Goal: Transaction & Acquisition: Book appointment/travel/reservation

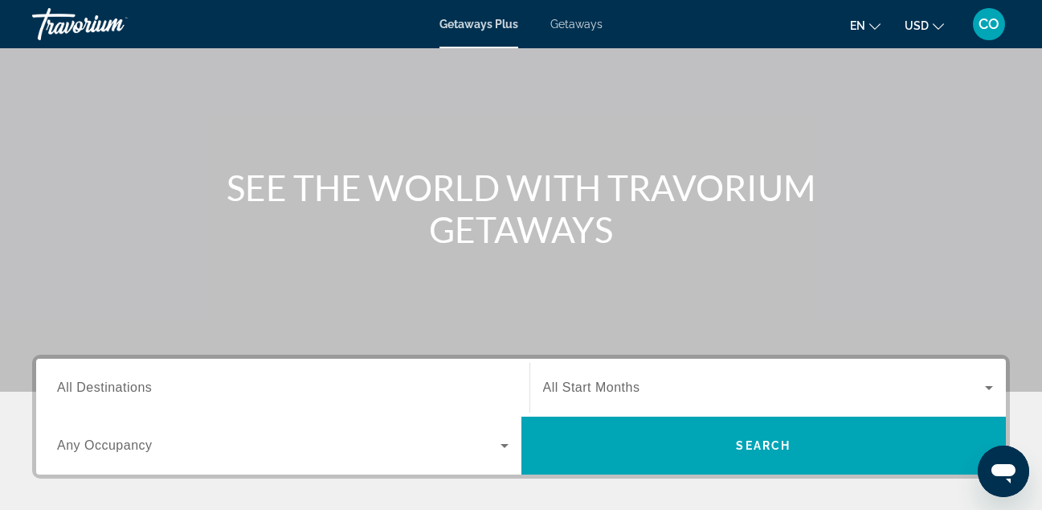
scroll to position [90, 0]
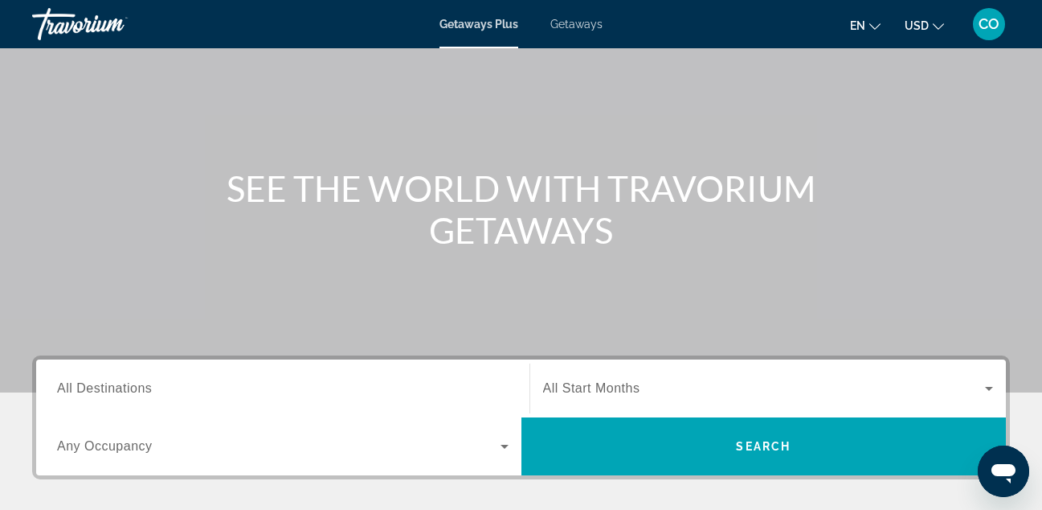
click at [577, 34] on div "Getaways Plus Getaways en English Español Français Italiano Português русский U…" at bounding box center [521, 24] width 1042 height 42
click at [578, 21] on span "Getaways" at bounding box center [577, 24] width 52 height 13
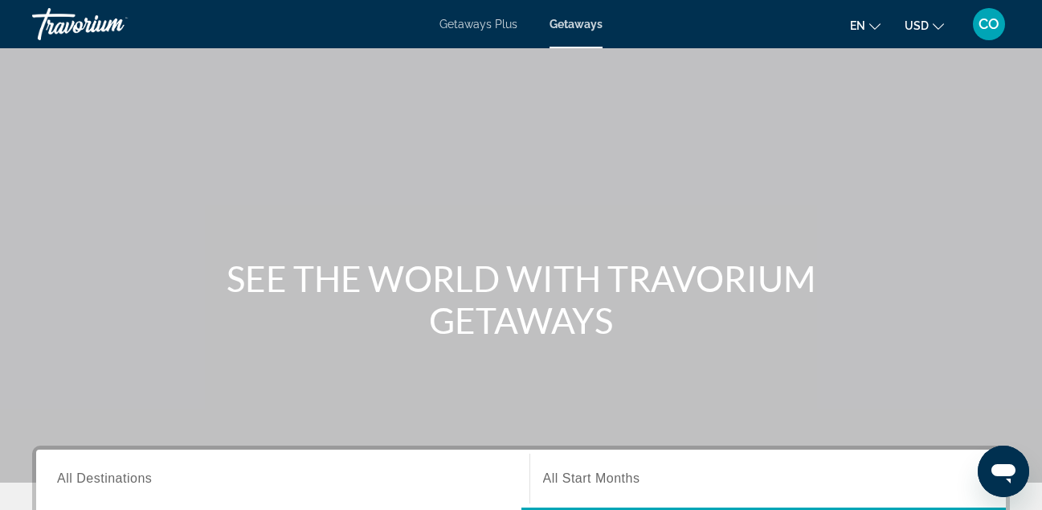
scroll to position [118, 0]
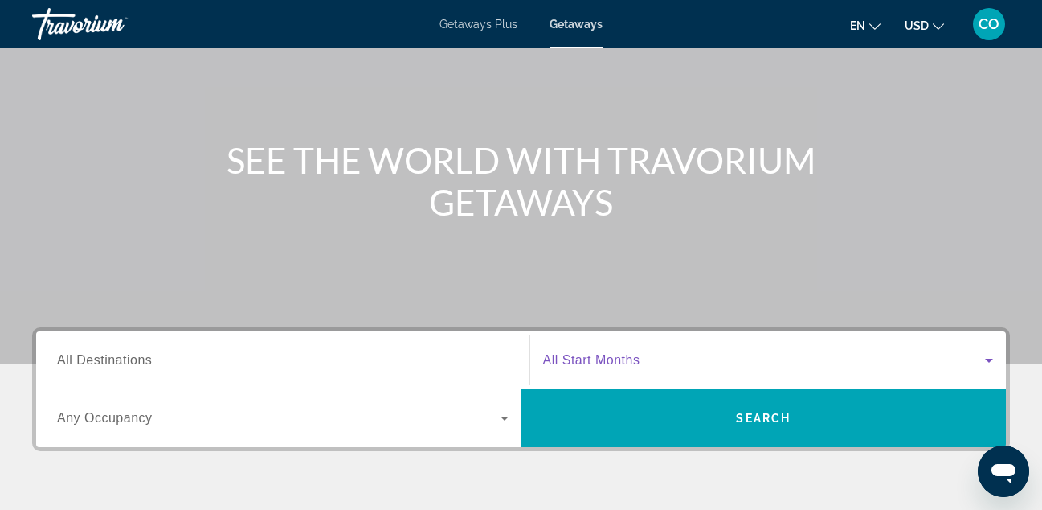
click at [633, 352] on span "Search widget" at bounding box center [764, 359] width 443 height 19
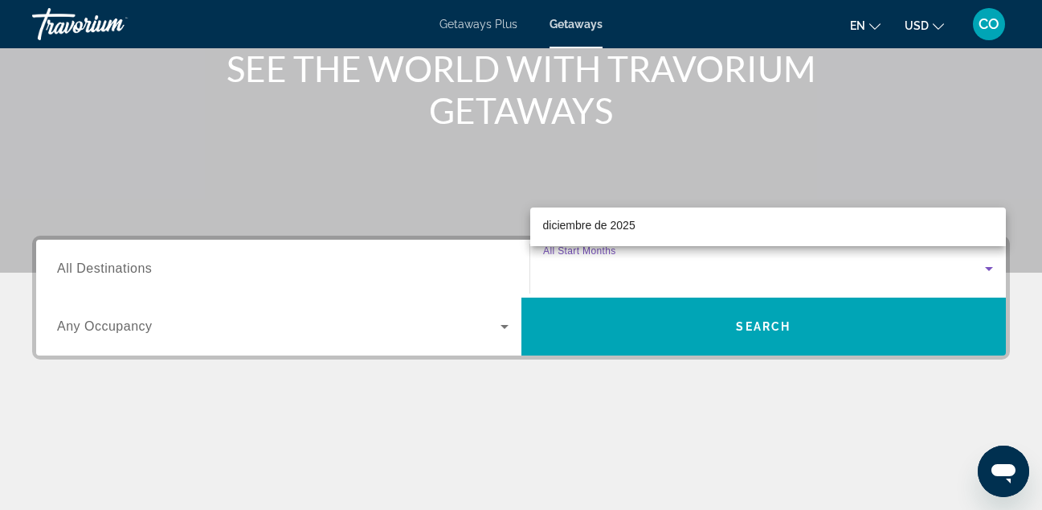
scroll to position [166, 0]
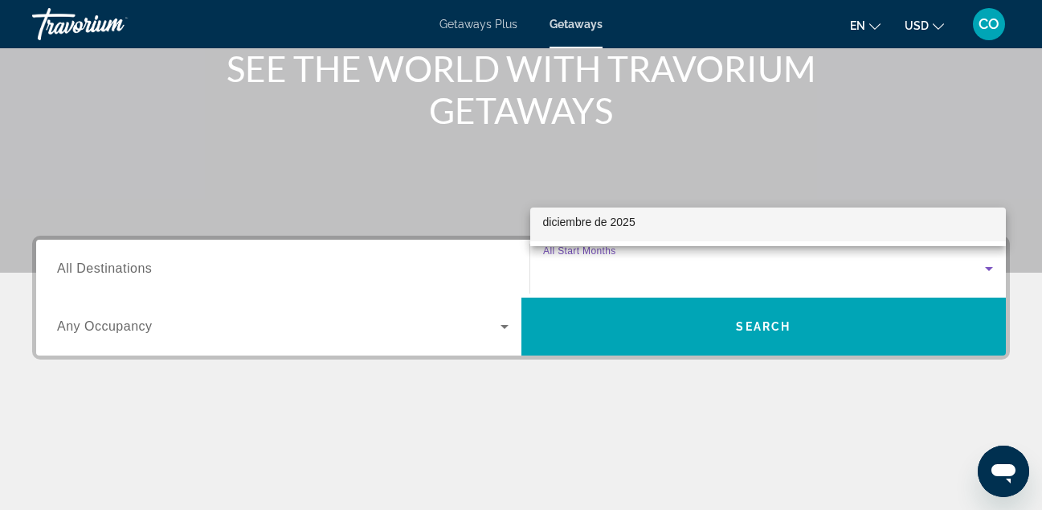
click at [681, 226] on mat-option "diciembre de 2025" at bounding box center [768, 222] width 477 height 39
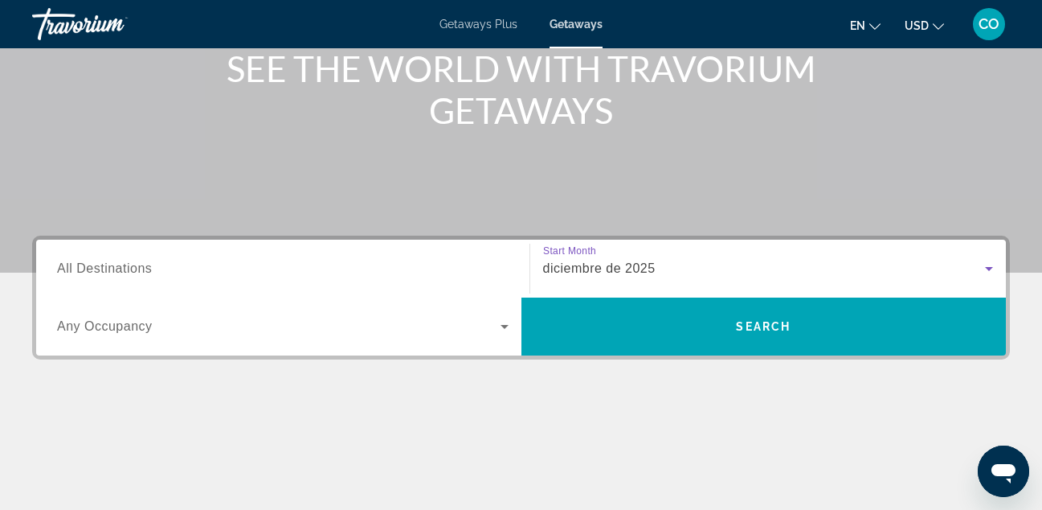
drag, startPoint x: 473, startPoint y: 276, endPoint x: 497, endPoint y: 282, distance: 24.2
click at [497, 282] on div "Search widget" at bounding box center [283, 269] width 452 height 46
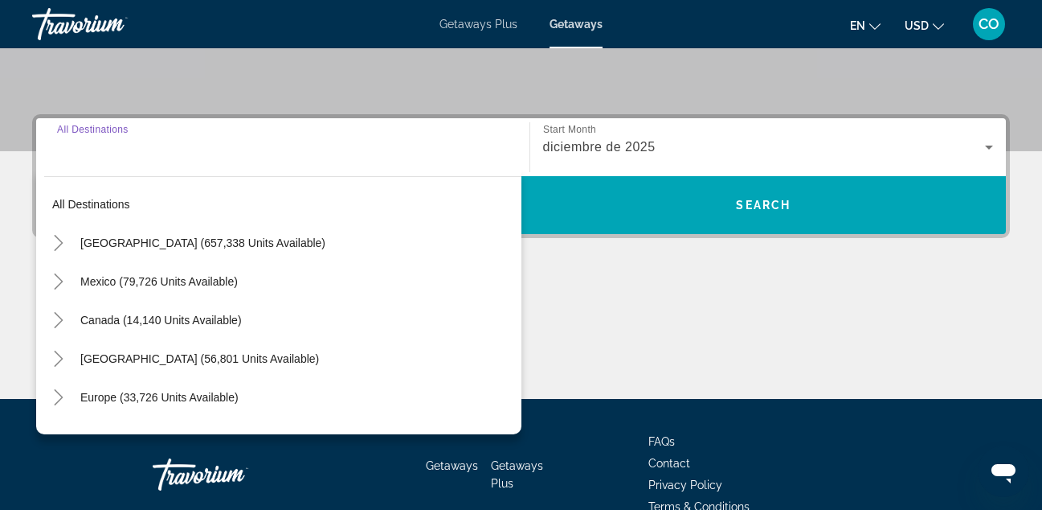
scroll to position [393, 0]
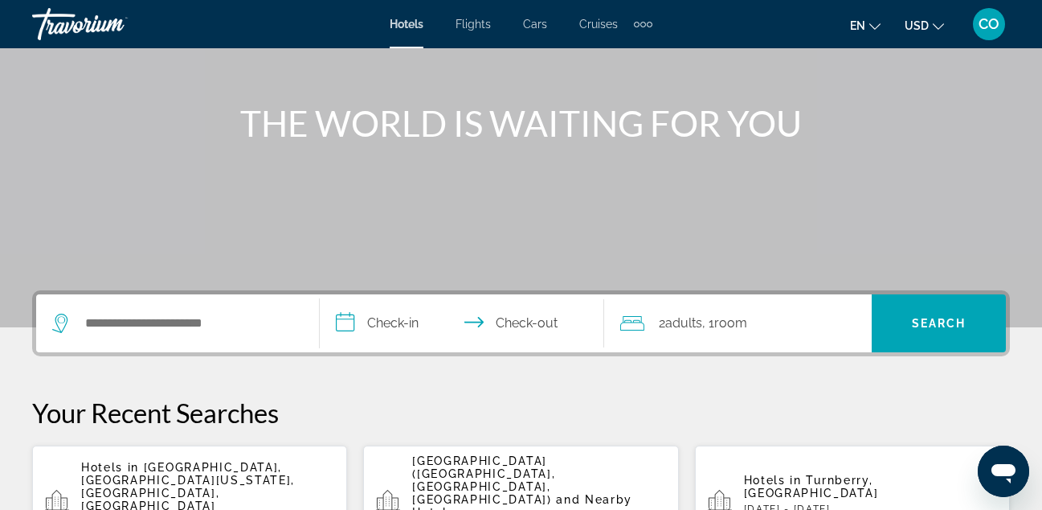
scroll to position [158, 0]
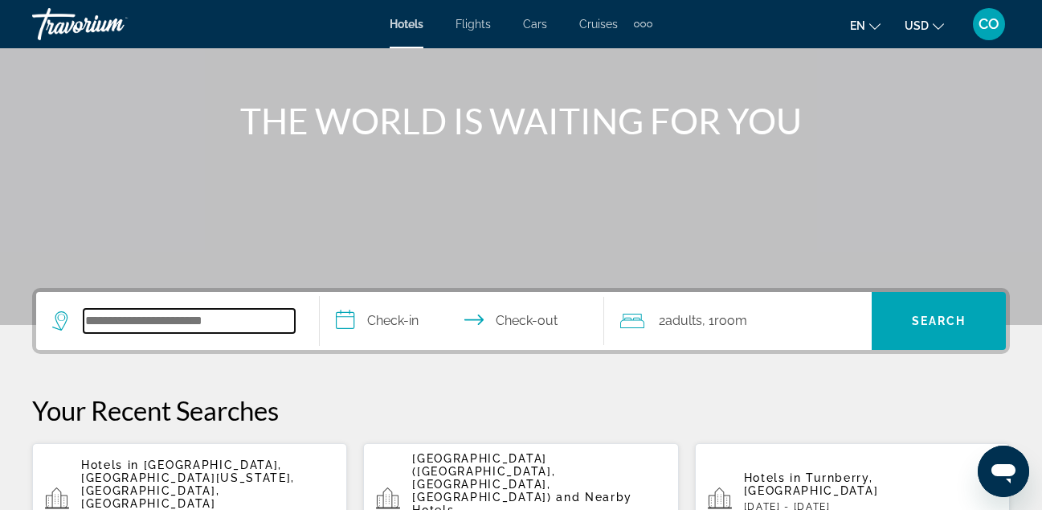
click at [130, 324] on input "Search widget" at bounding box center [189, 321] width 211 height 24
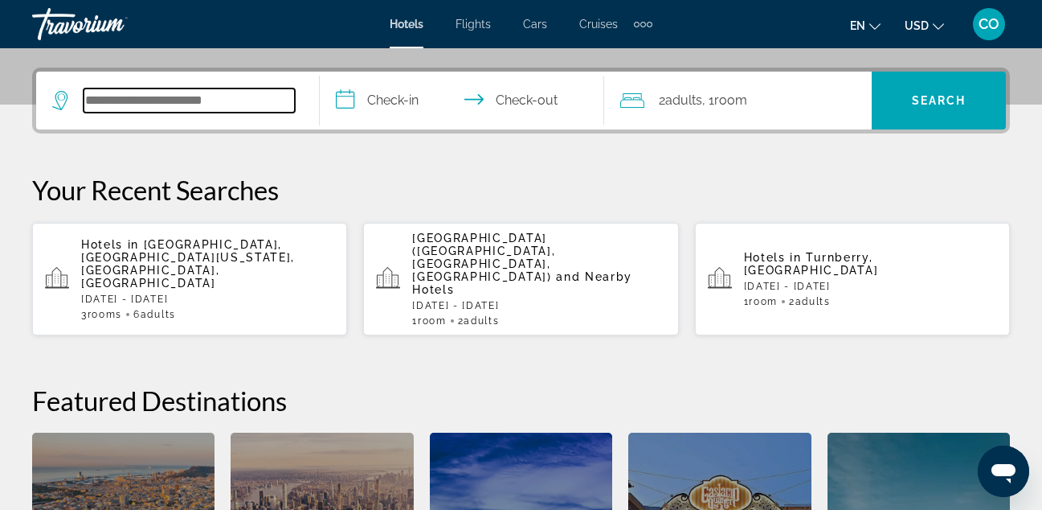
scroll to position [393, 0]
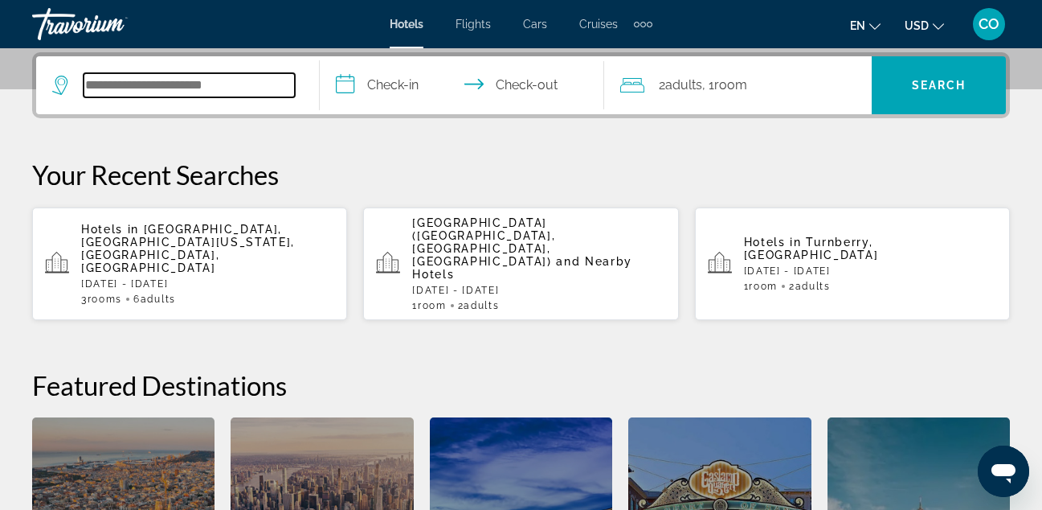
paste input "**********"
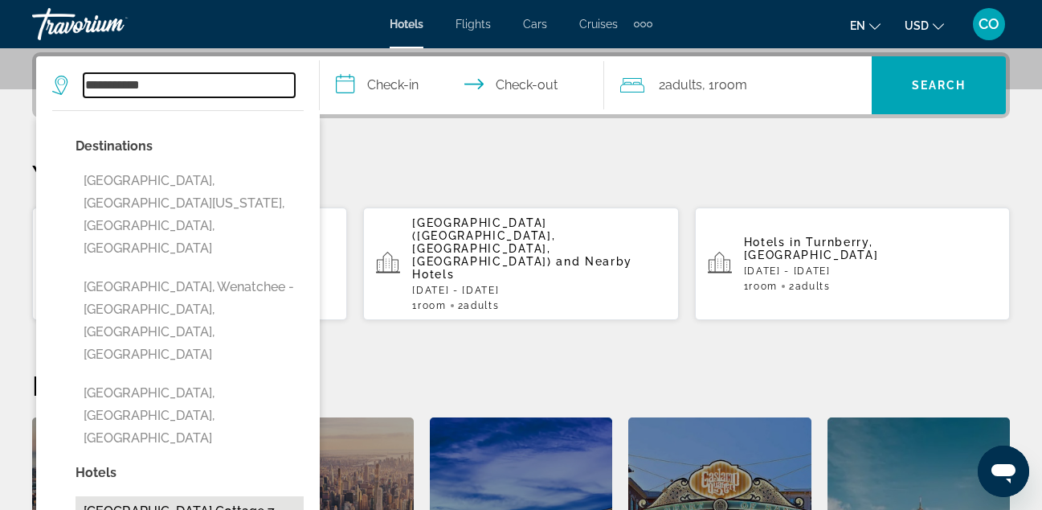
type input "**********"
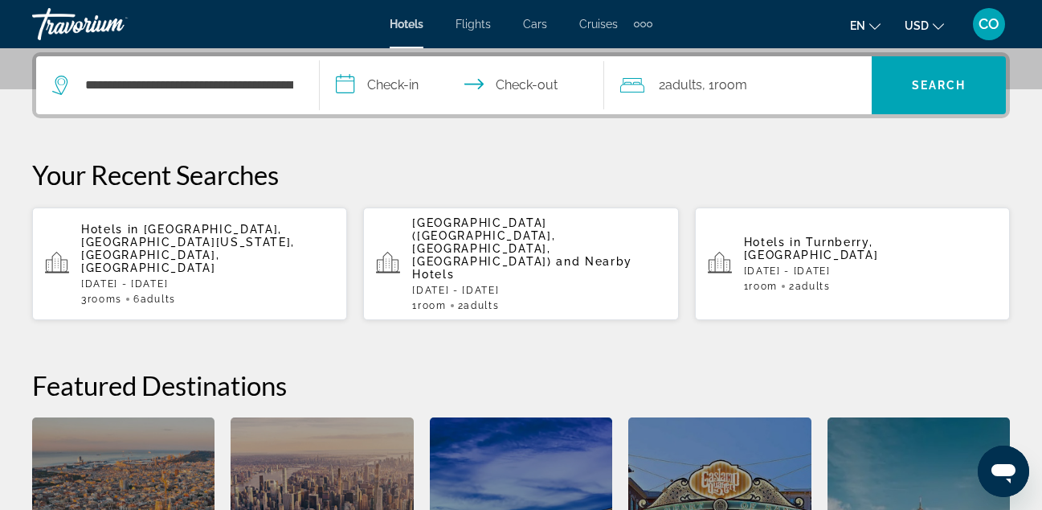
click at [395, 88] on input "**********" at bounding box center [465, 87] width 290 height 63
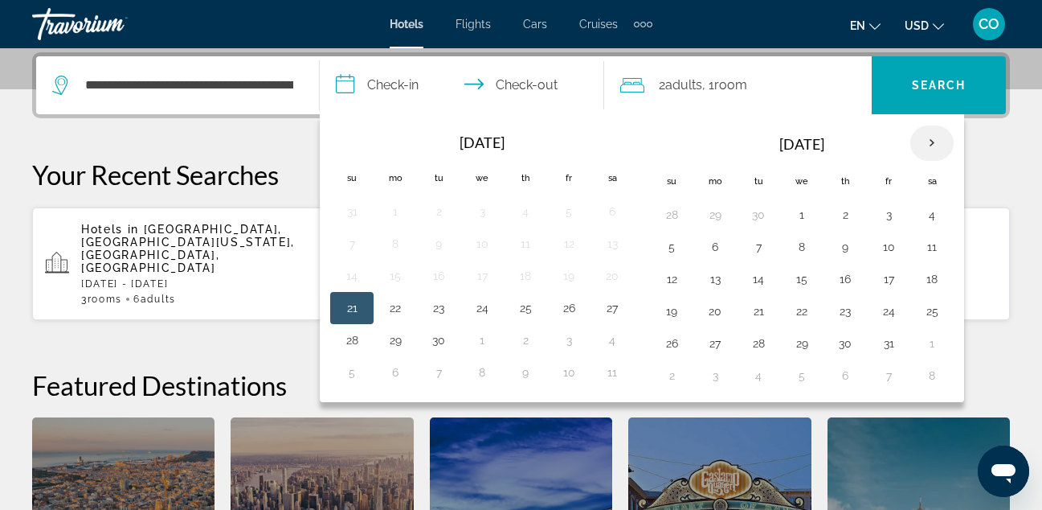
click at [921, 141] on th "Next month" at bounding box center [932, 142] width 43 height 35
click at [759, 306] on button "23" at bounding box center [759, 311] width 26 height 23
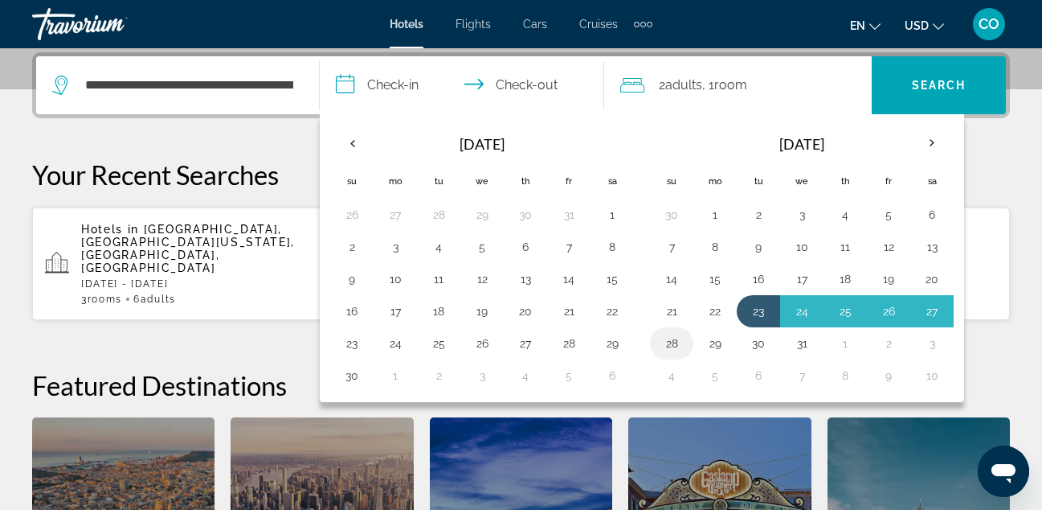
click at [683, 337] on button "28" at bounding box center [672, 343] width 26 height 23
type input "**********"
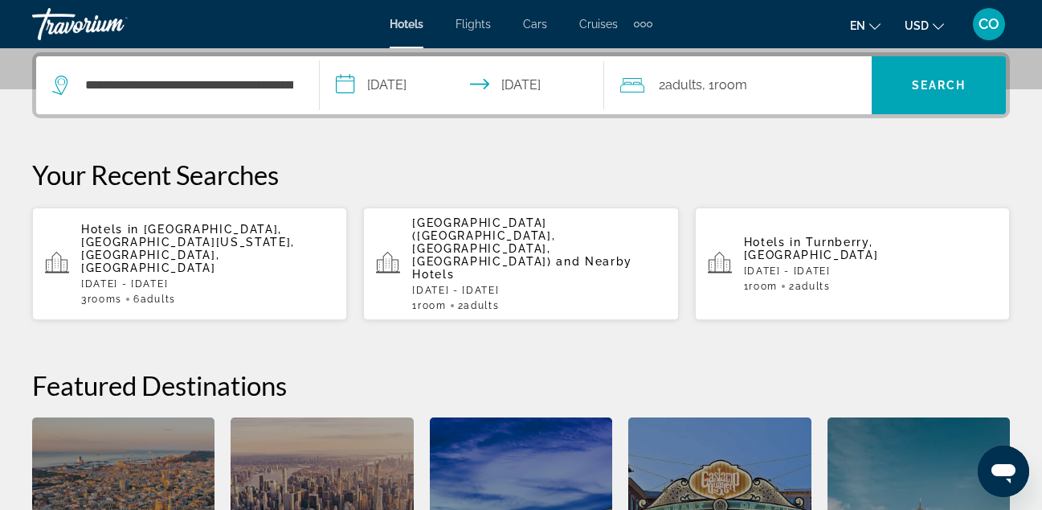
click at [793, 86] on div "2 Adult Adults , 1 Room rooms" at bounding box center [747, 85] width 252 height 23
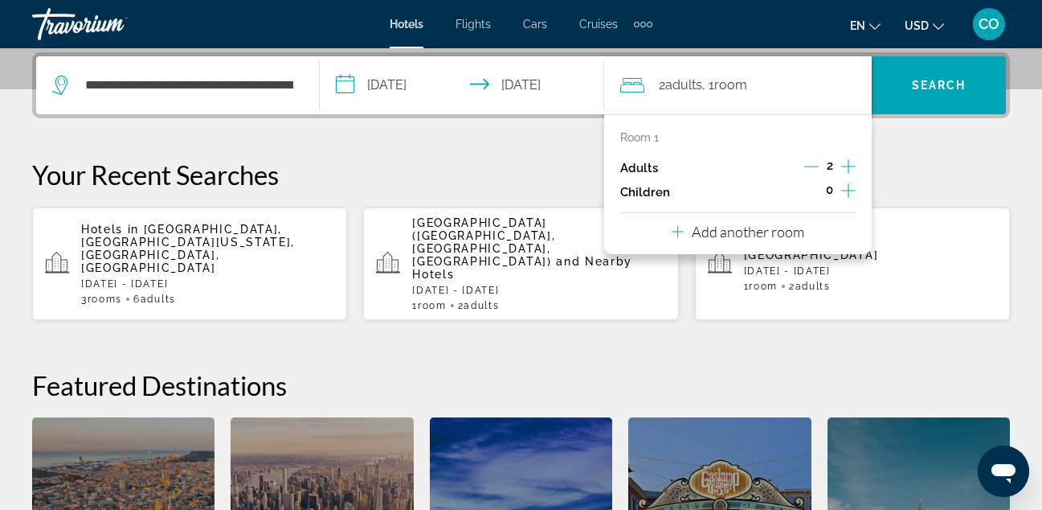
click at [849, 166] on icon "Increment adults" at bounding box center [849, 166] width 14 height 14
click at [816, 171] on icon "Decrement adults" at bounding box center [812, 166] width 14 height 14
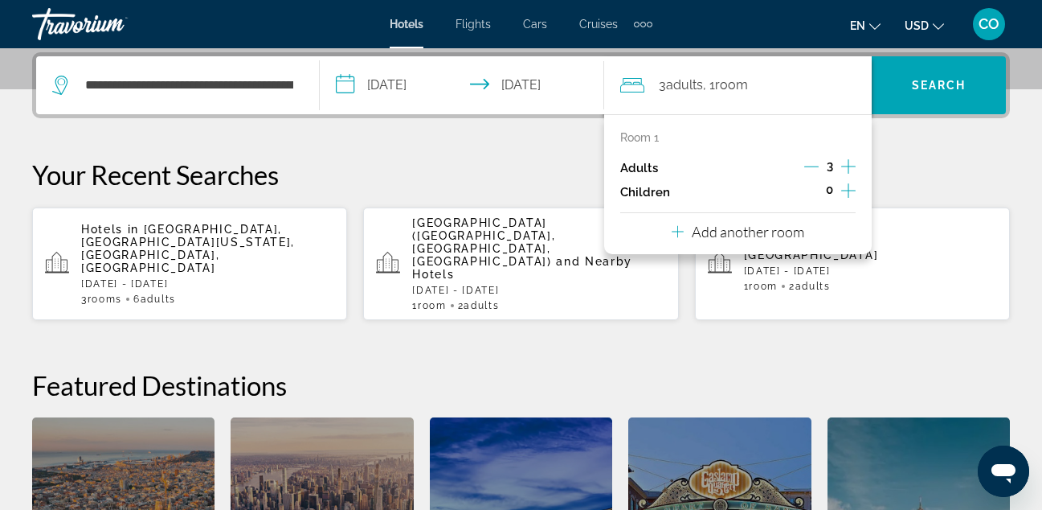
click at [816, 171] on icon "Decrement adults" at bounding box center [812, 166] width 14 height 14
click at [780, 230] on p "Add another room" at bounding box center [748, 232] width 113 height 18
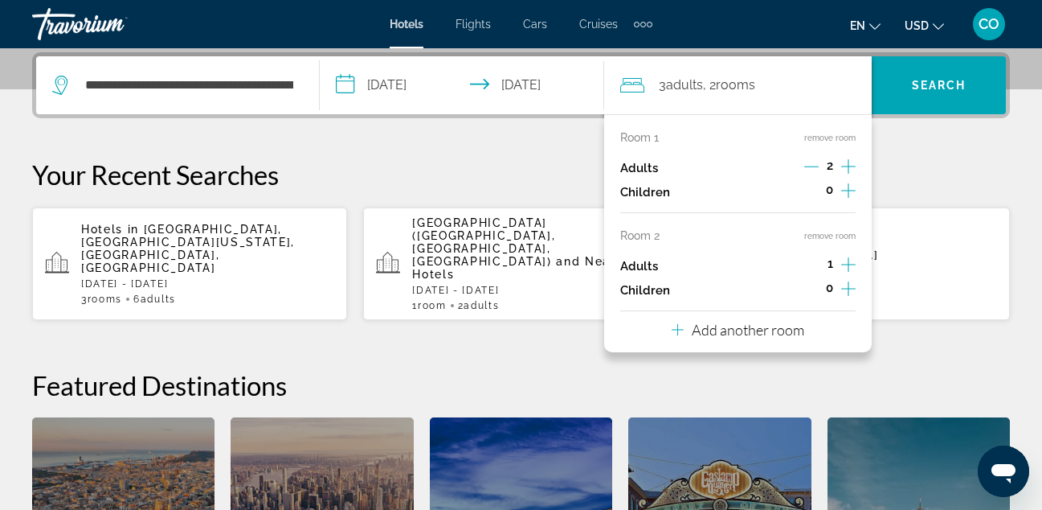
click at [848, 269] on icon "Increment adults" at bounding box center [849, 264] width 14 height 19
click at [796, 326] on p "Add another room" at bounding box center [748, 330] width 113 height 18
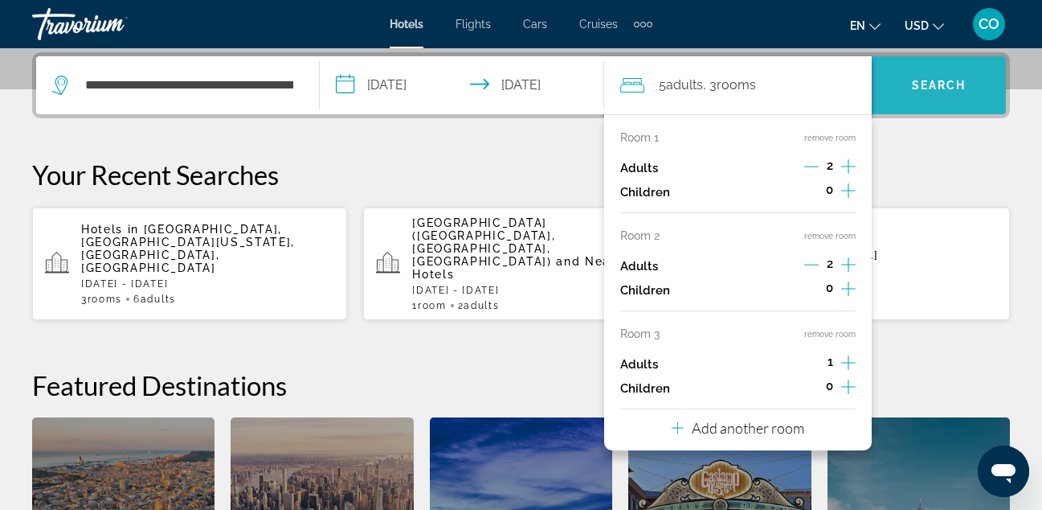
click at [910, 80] on span "Search widget" at bounding box center [939, 85] width 134 height 39
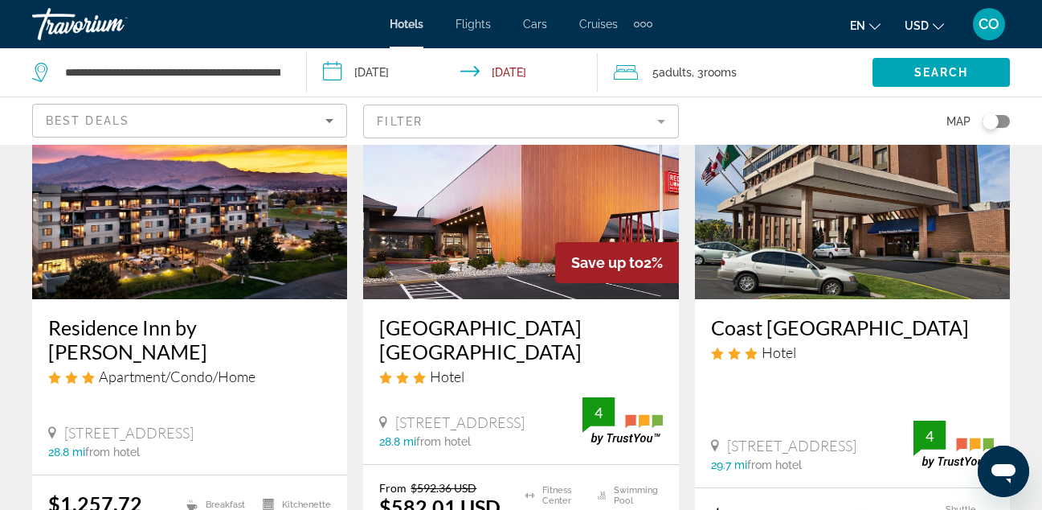
scroll to position [1454, 0]
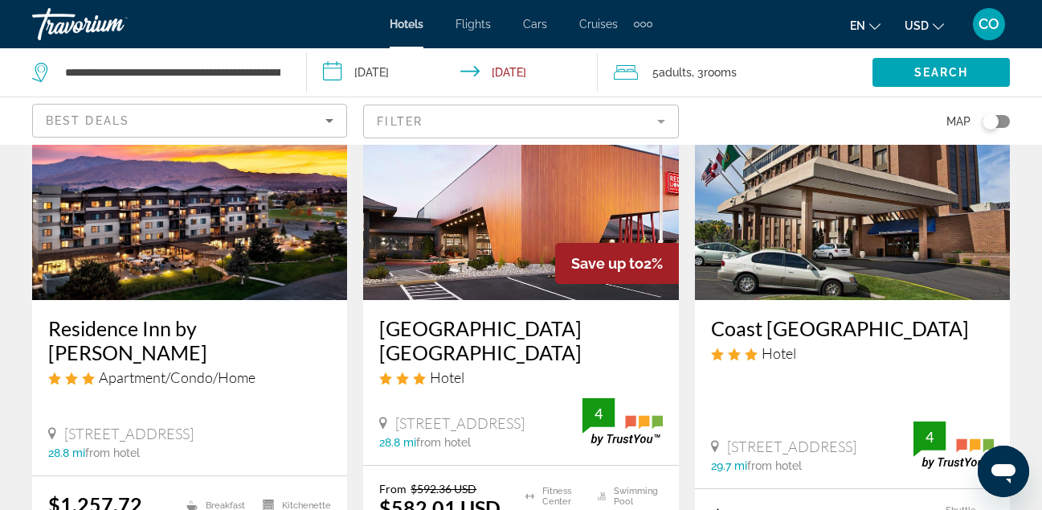
click at [926, 232] on img "Main content" at bounding box center [852, 171] width 315 height 257
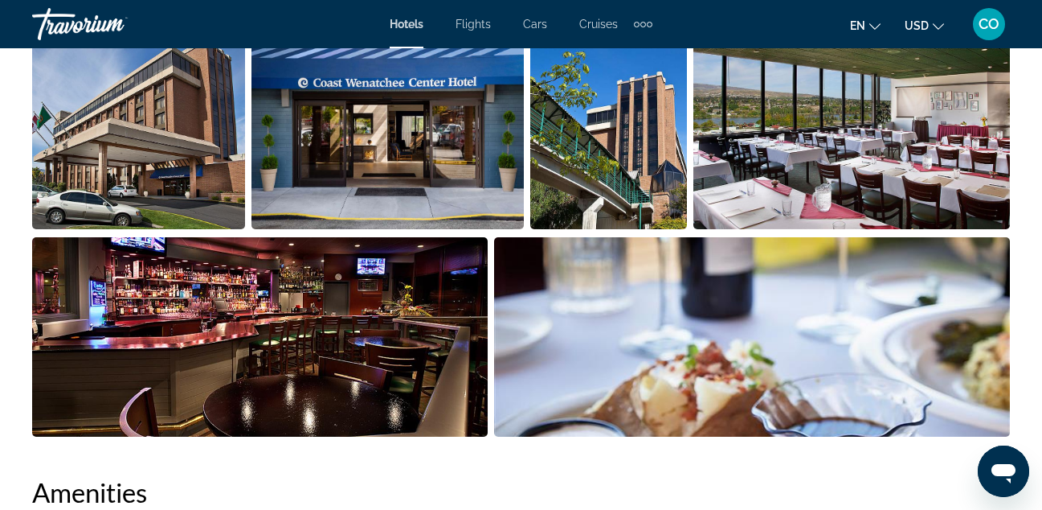
scroll to position [1185, 0]
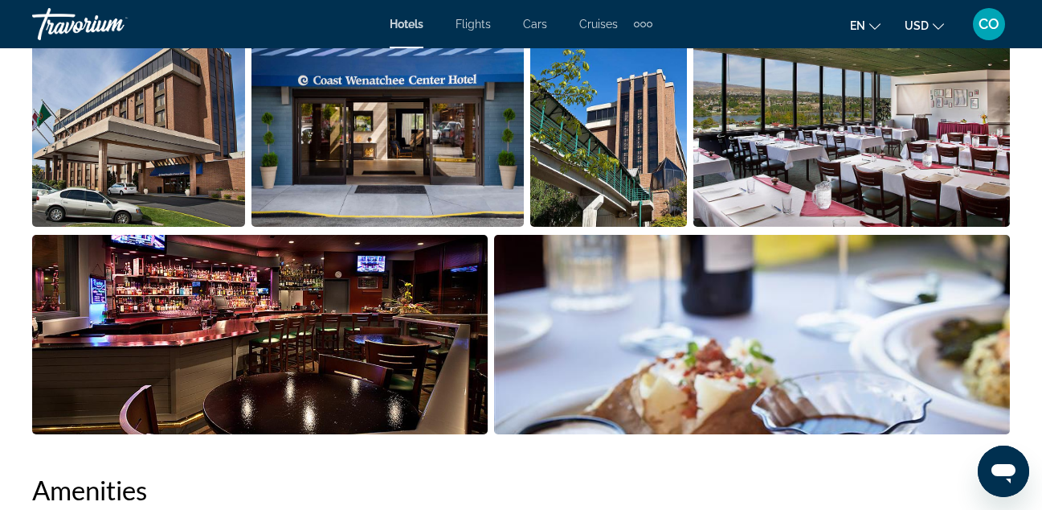
click at [819, 301] on img "Open full-screen image slider" at bounding box center [752, 334] width 516 height 199
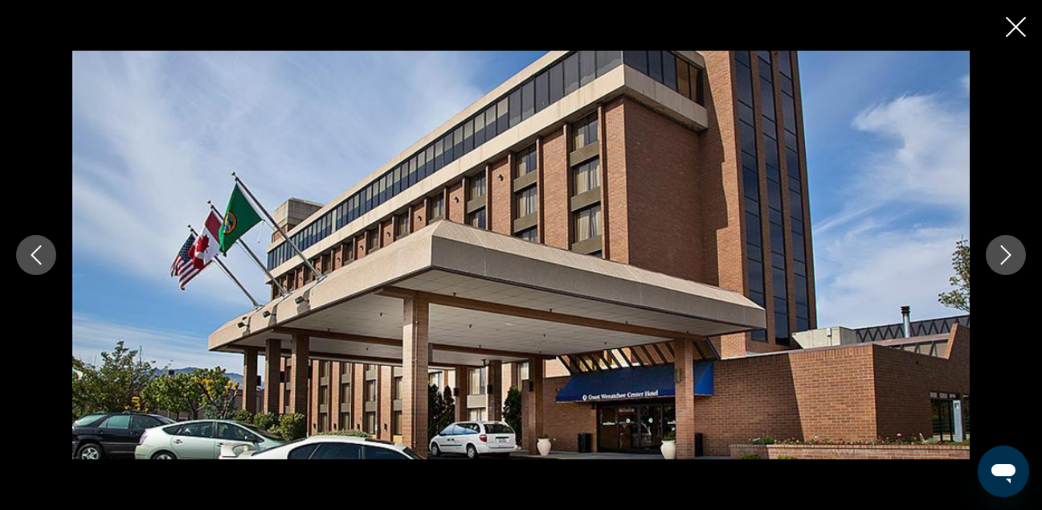
click at [1008, 260] on icon "Next image" at bounding box center [1006, 254] width 19 height 19
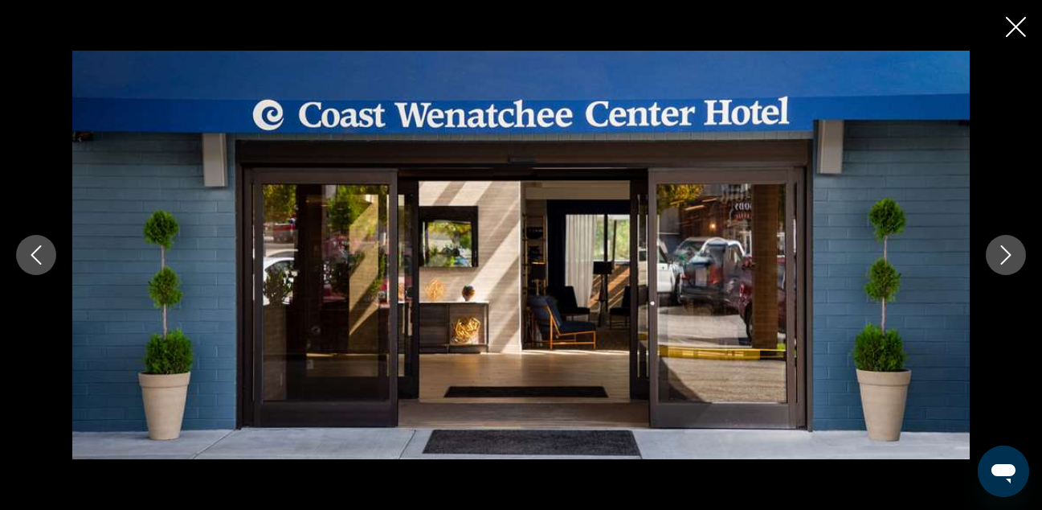
click at [1008, 260] on icon "Next image" at bounding box center [1006, 254] width 19 height 19
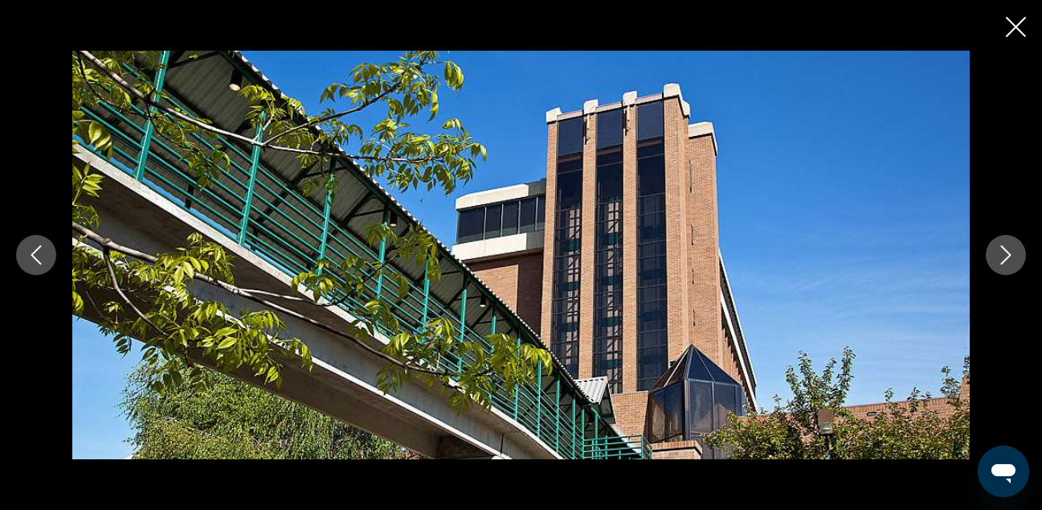
click at [1008, 260] on icon "Next image" at bounding box center [1006, 254] width 19 height 19
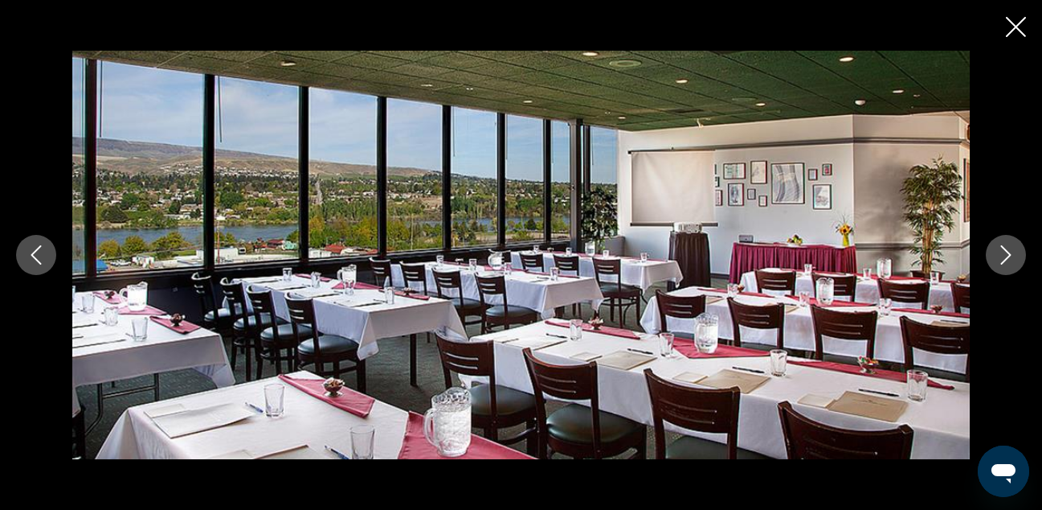
click at [1008, 260] on icon "Next image" at bounding box center [1006, 254] width 19 height 19
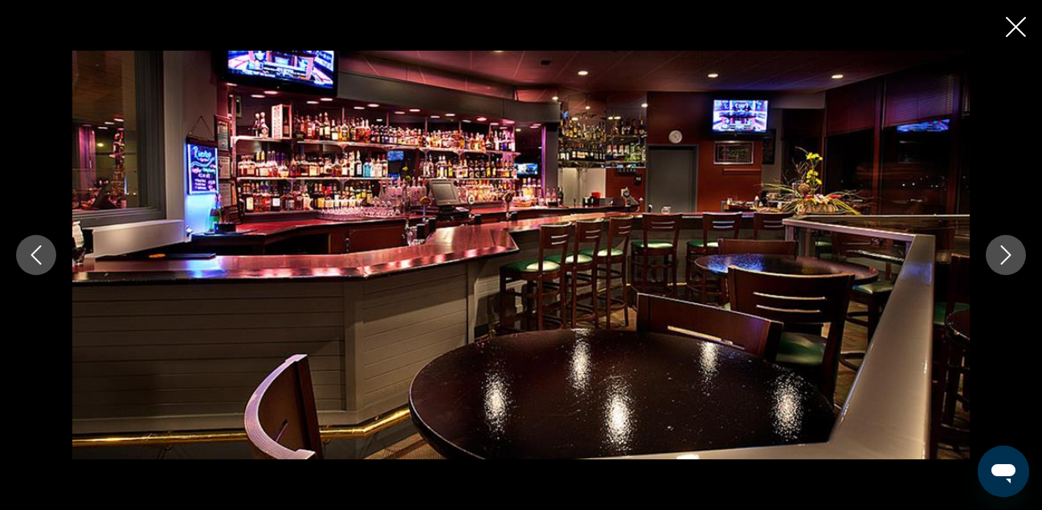
click at [1008, 260] on icon "Next image" at bounding box center [1006, 254] width 19 height 19
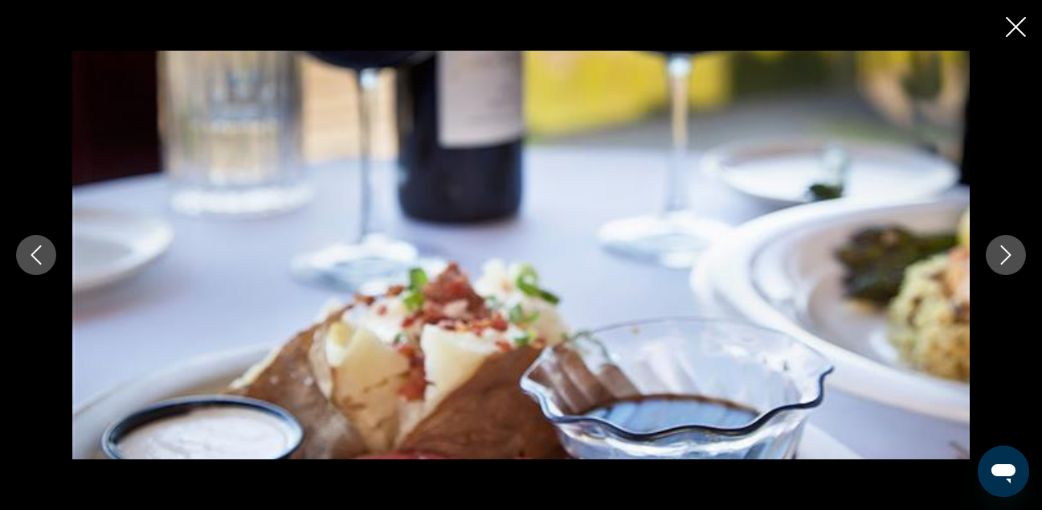
click at [1008, 260] on icon "Next image" at bounding box center [1006, 254] width 19 height 19
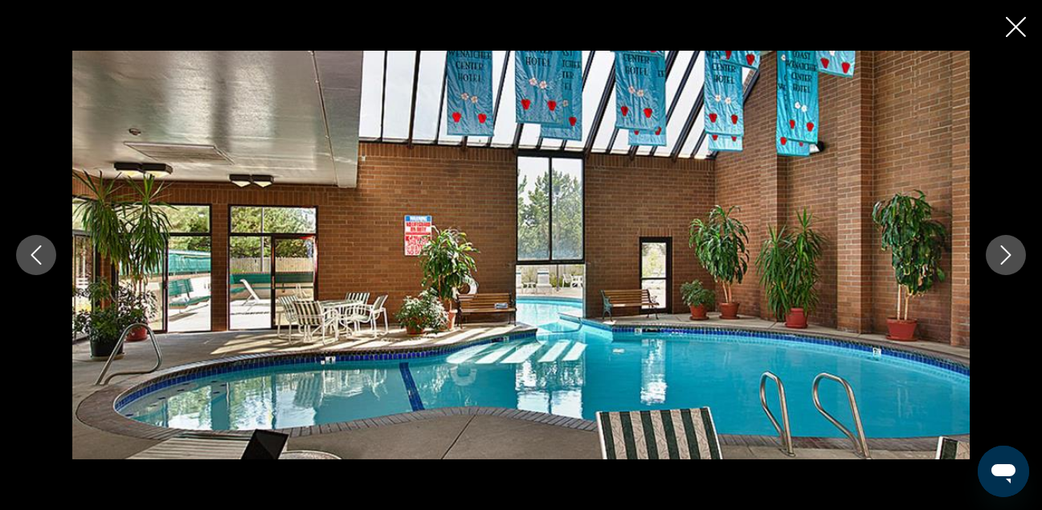
click at [1008, 260] on icon "Next image" at bounding box center [1006, 254] width 19 height 19
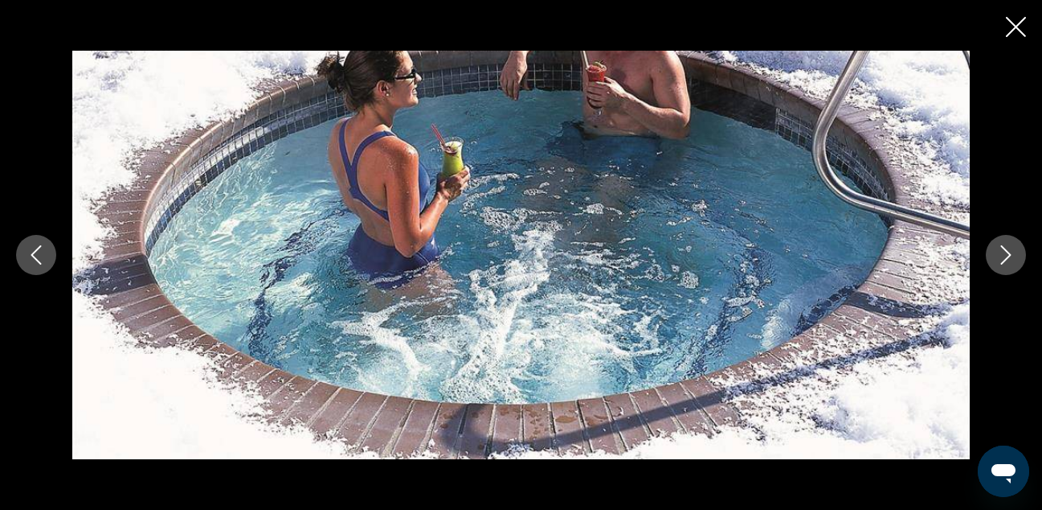
click at [1008, 260] on icon "Next image" at bounding box center [1006, 254] width 19 height 19
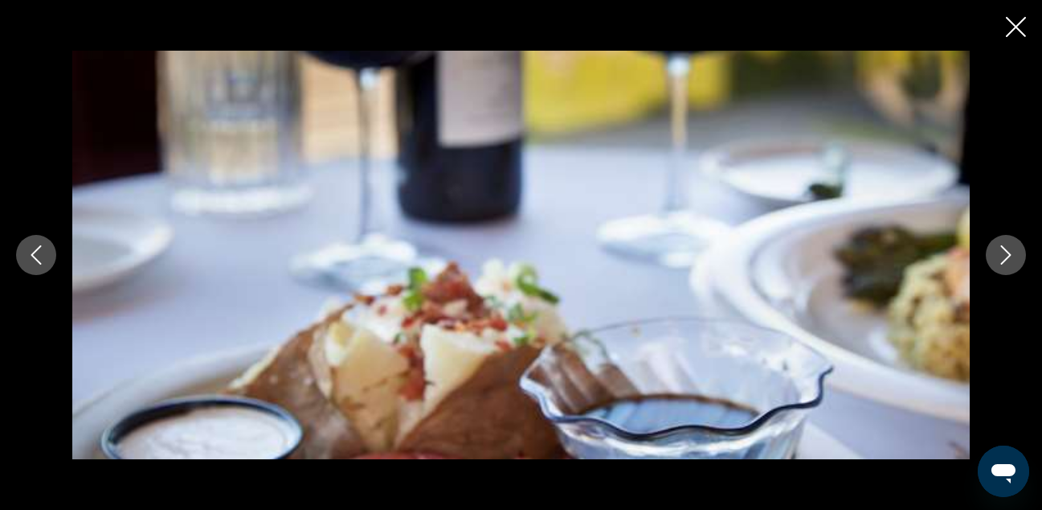
click at [1008, 260] on icon "Next image" at bounding box center [1006, 254] width 19 height 19
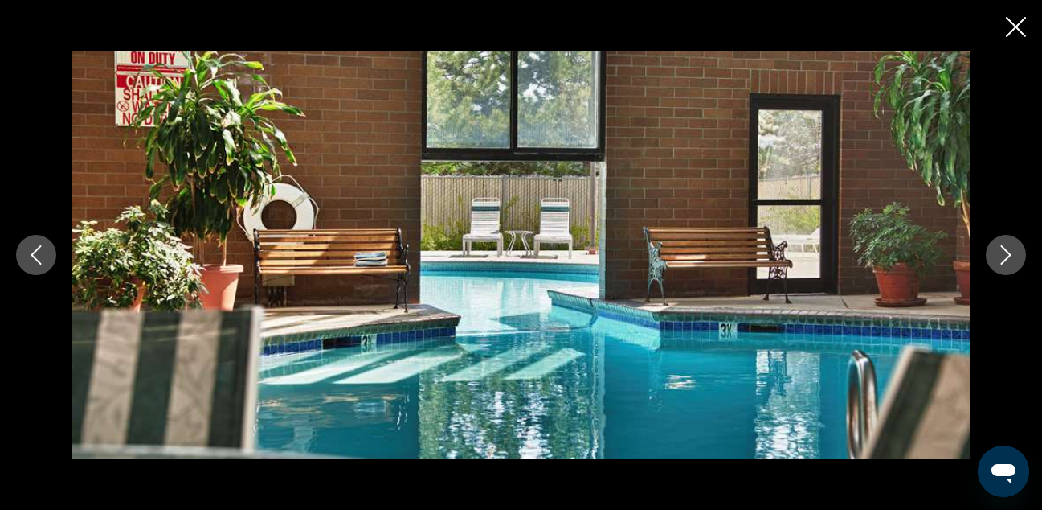
click at [1008, 260] on icon "Next image" at bounding box center [1006, 254] width 19 height 19
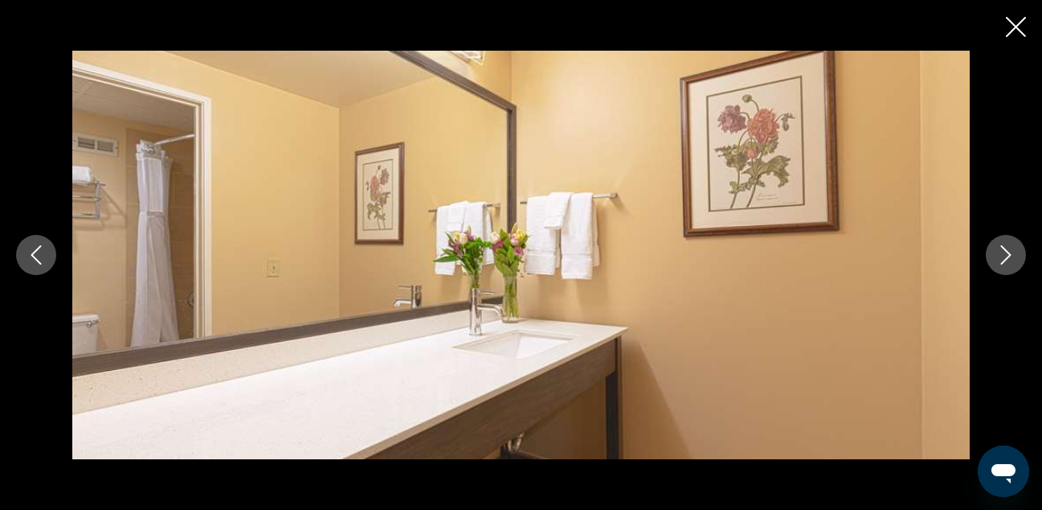
click at [1008, 260] on icon "Next image" at bounding box center [1006, 254] width 19 height 19
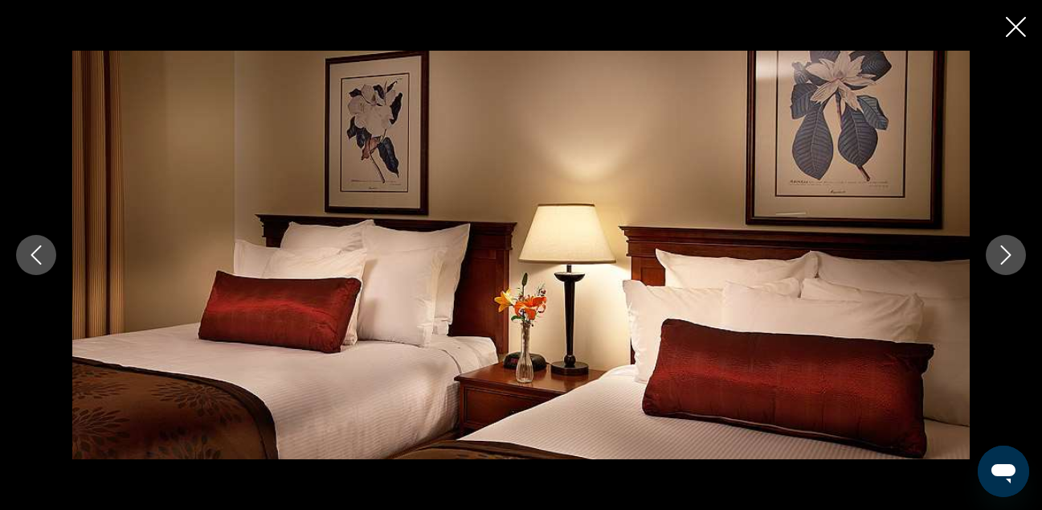
click at [1008, 260] on icon "Next image" at bounding box center [1006, 254] width 19 height 19
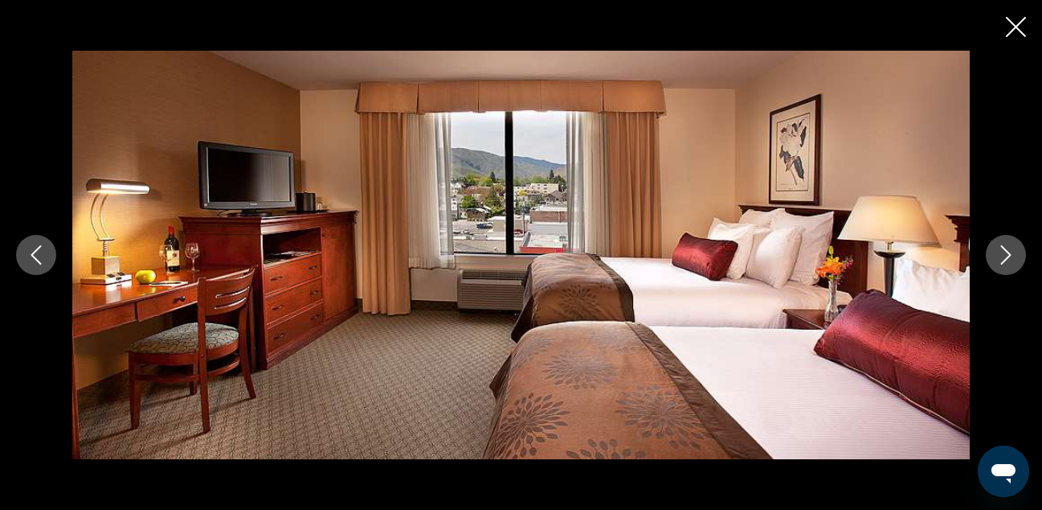
click at [1008, 260] on icon "Next image" at bounding box center [1006, 254] width 19 height 19
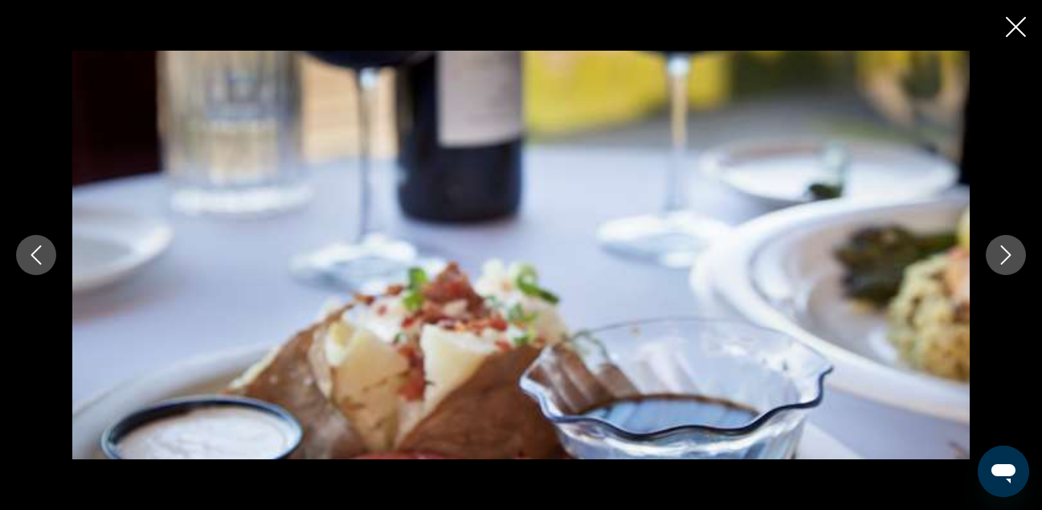
click at [1008, 260] on icon "Next image" at bounding box center [1006, 254] width 19 height 19
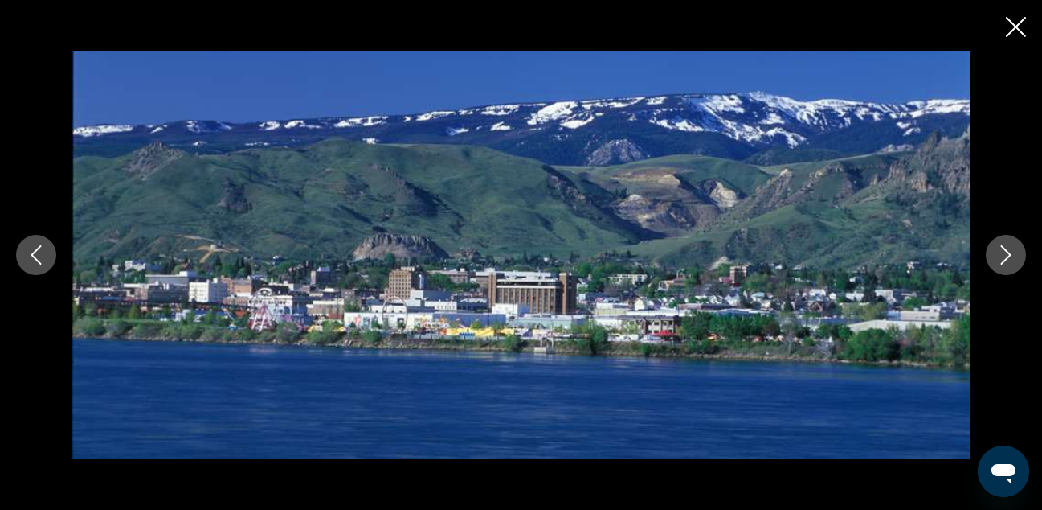
click at [1015, 45] on div "prev next" at bounding box center [521, 255] width 1042 height 510
click at [1017, 25] on icon "Close slideshow" at bounding box center [1016, 27] width 20 height 20
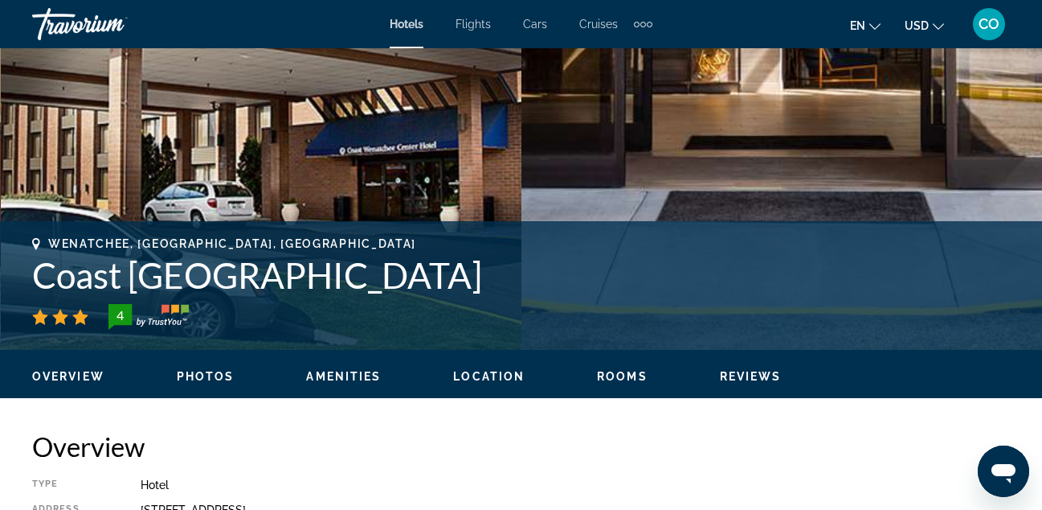
scroll to position [466, 0]
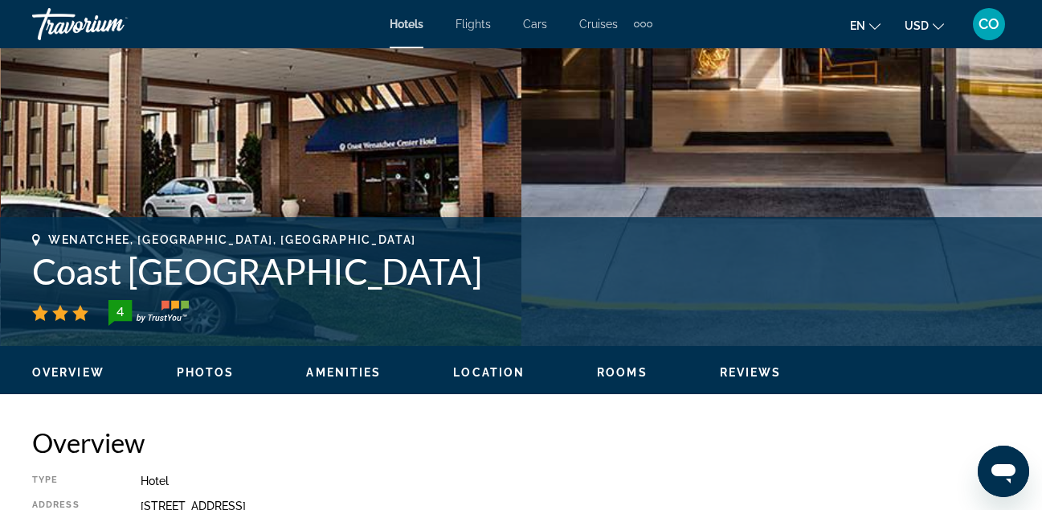
click at [635, 365] on button "Rooms" at bounding box center [622, 372] width 51 height 14
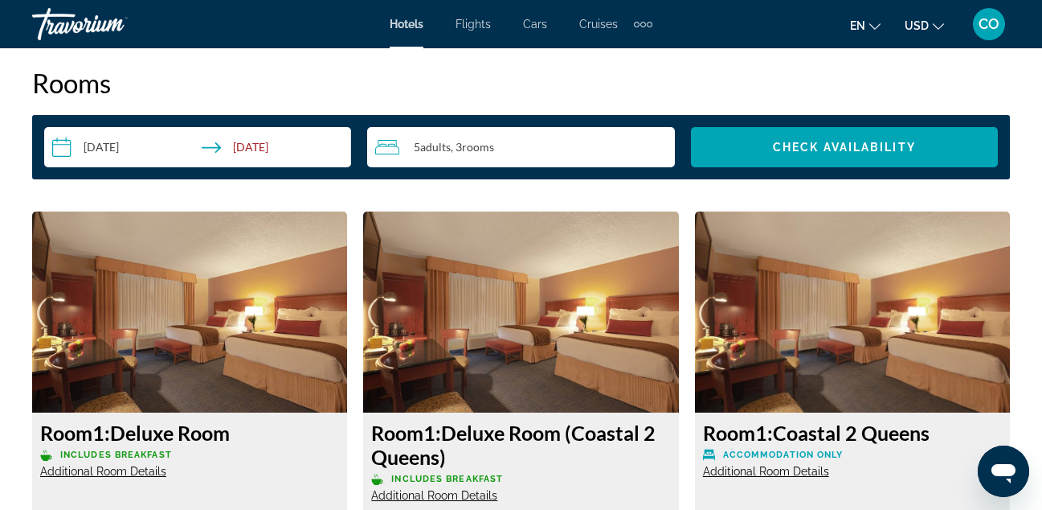
scroll to position [2346, 0]
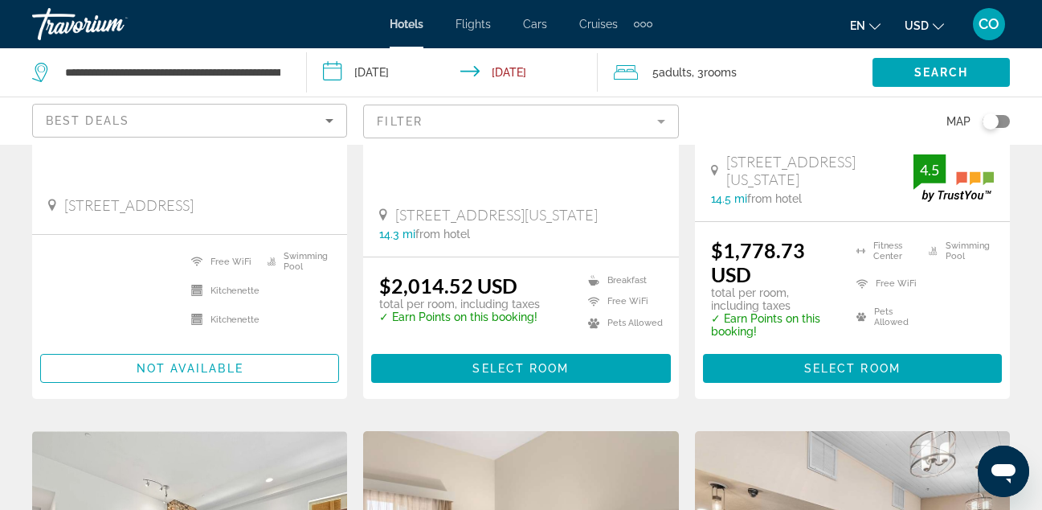
scroll to position [502, 0]
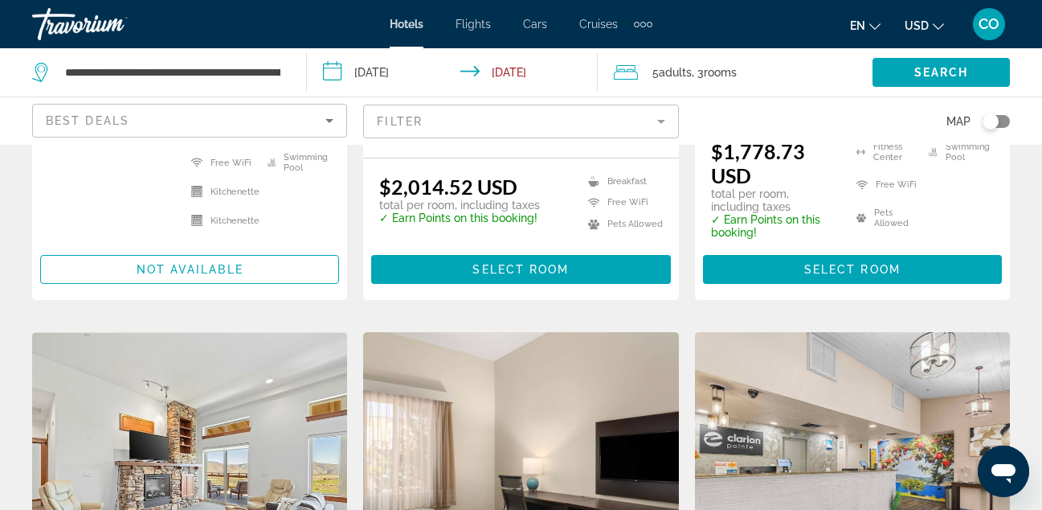
click at [573, 113] on mat-form-field "Filter" at bounding box center [520, 121] width 315 height 34
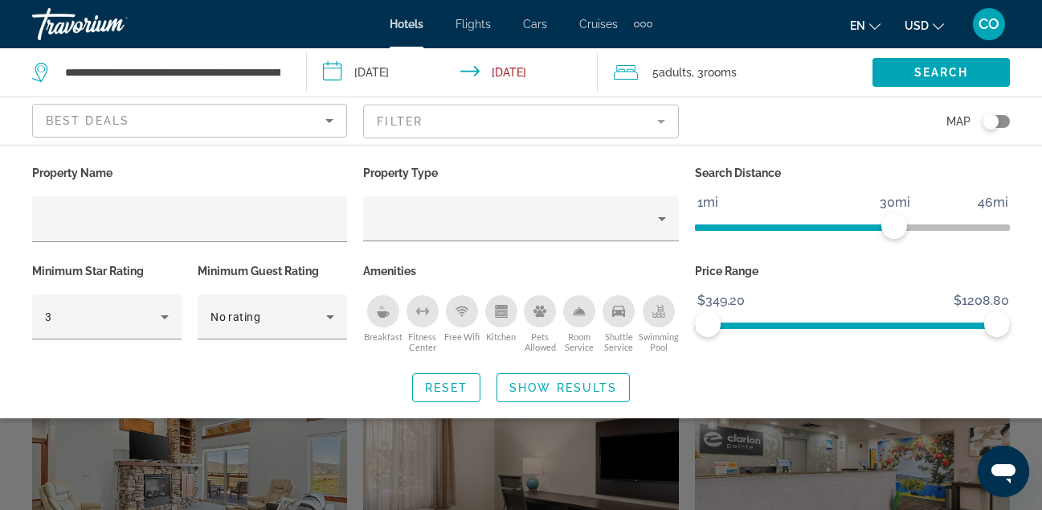
click at [982, 335] on div "Price Range $349.20 $1208.80 $349.20 $1208.80" at bounding box center [852, 308] width 331 height 97
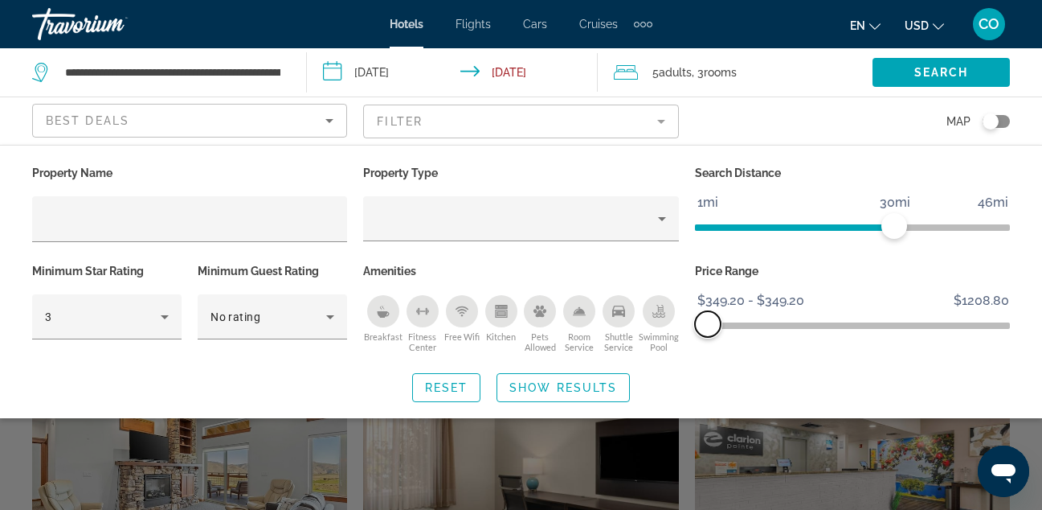
drag, startPoint x: 990, startPoint y: 334, endPoint x: 671, endPoint y: 341, distance: 319.2
click at [672, 341] on div "Property Name Property Type Search Distance 1mi 46mi 30mi Minimum Star Rating 3…" at bounding box center [521, 259] width 994 height 195
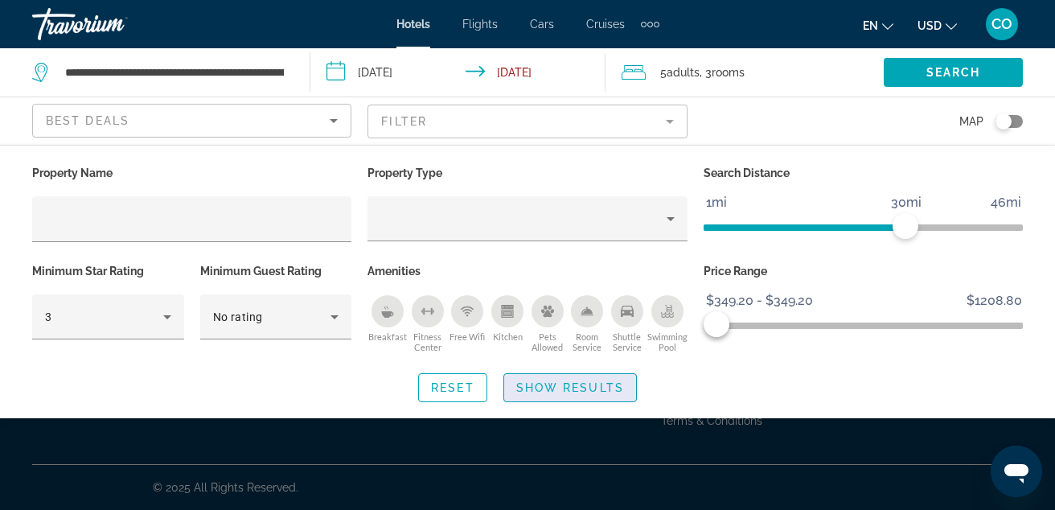
click at [605, 385] on span "Show Results" at bounding box center [570, 387] width 108 height 13
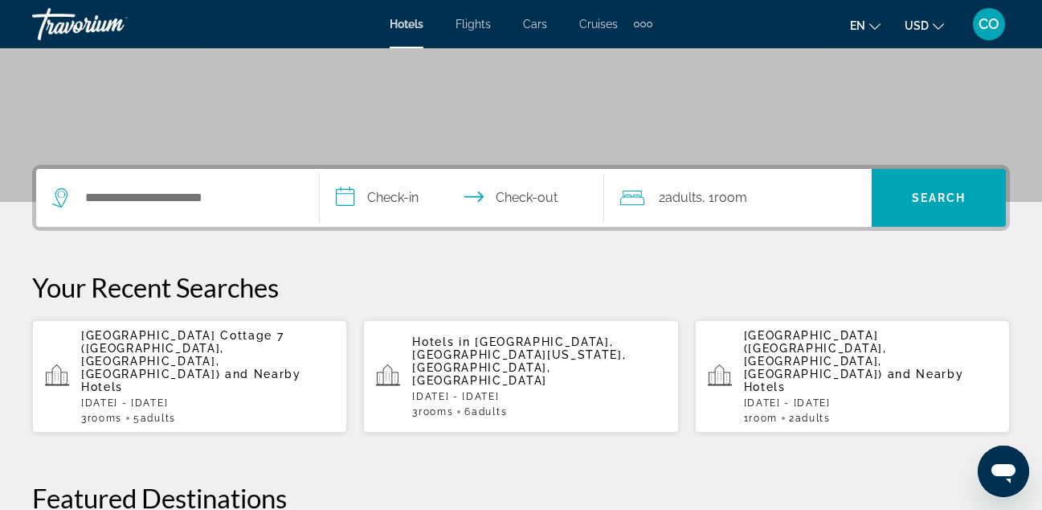
scroll to position [276, 0]
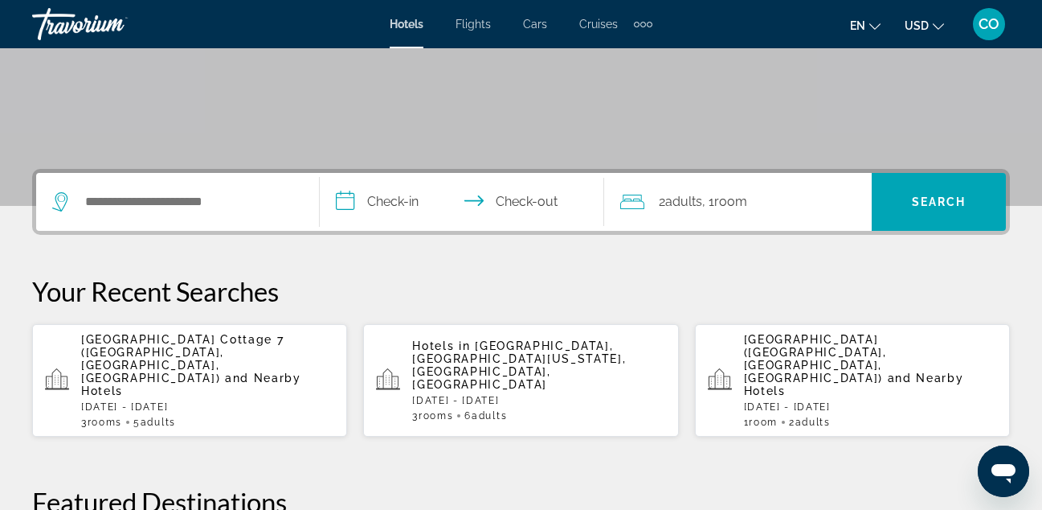
click at [693, 211] on span "2 Adult Adults" at bounding box center [680, 201] width 43 height 23
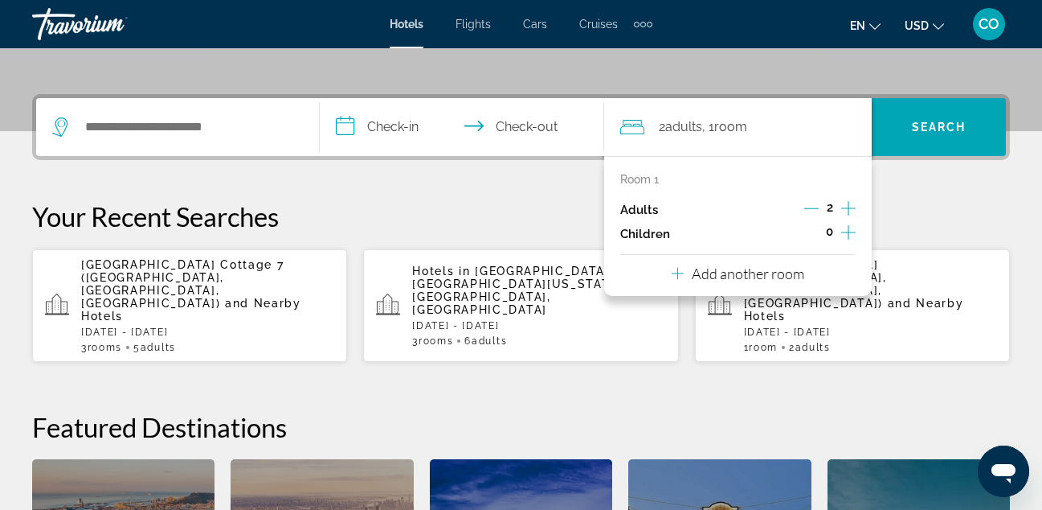
scroll to position [393, 0]
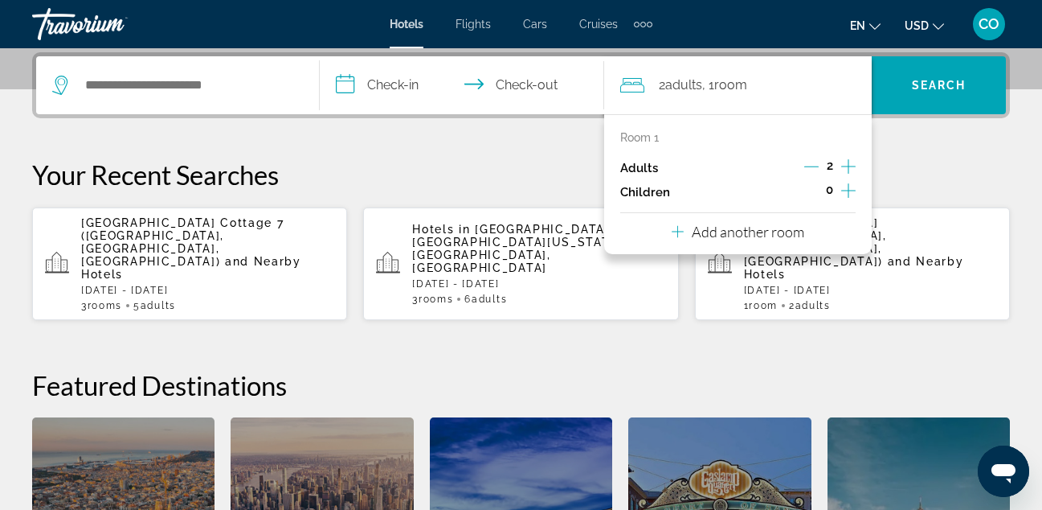
click at [794, 223] on p "Add another room" at bounding box center [748, 232] width 113 height 18
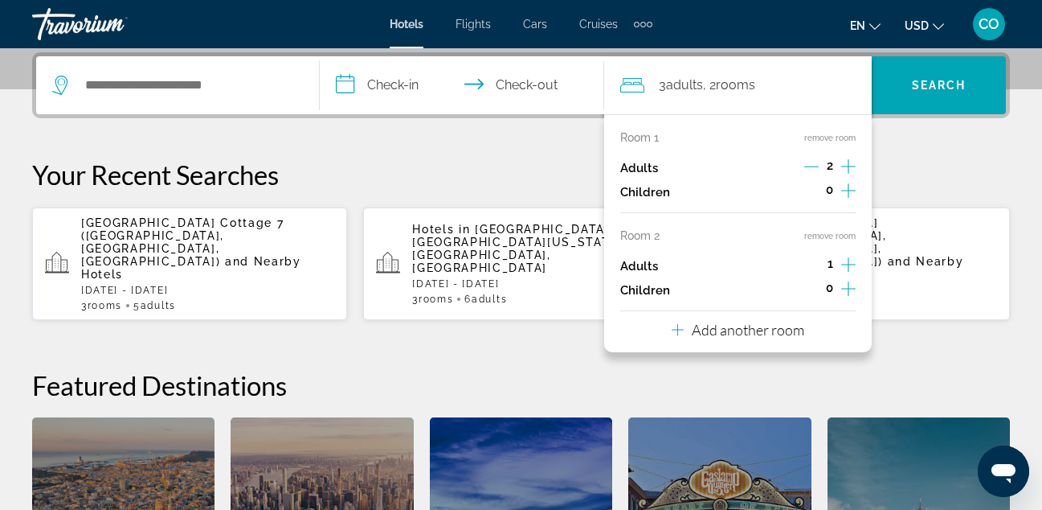
click at [844, 264] on icon "Increment adults" at bounding box center [849, 264] width 14 height 14
click at [776, 338] on div "Add another room" at bounding box center [738, 329] width 133 height 19
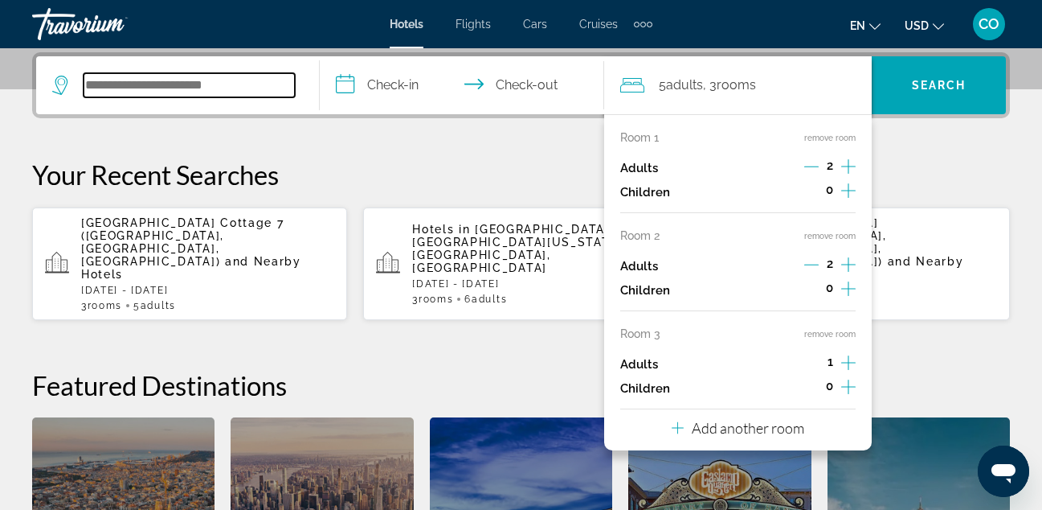
click at [272, 92] on input "Search widget" at bounding box center [189, 85] width 211 height 24
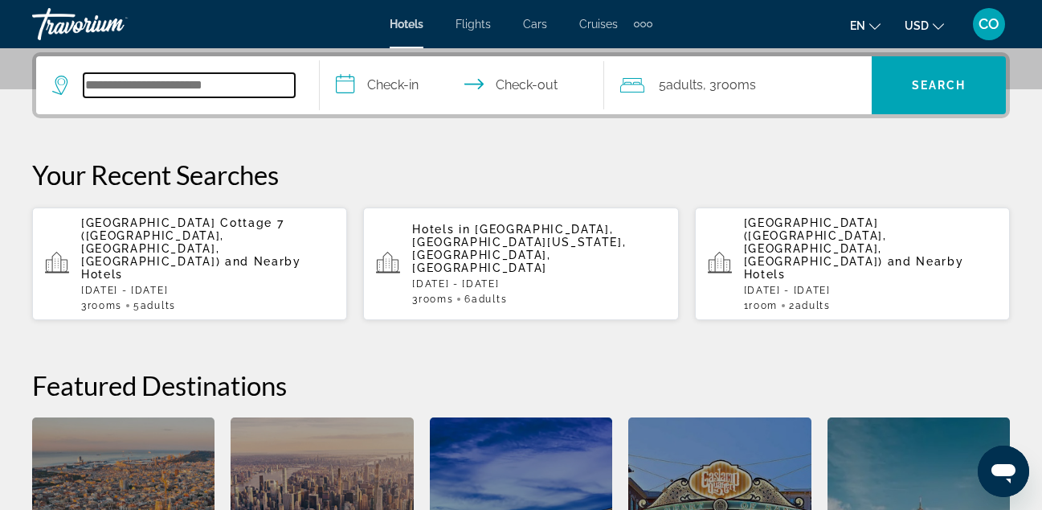
paste input "**********"
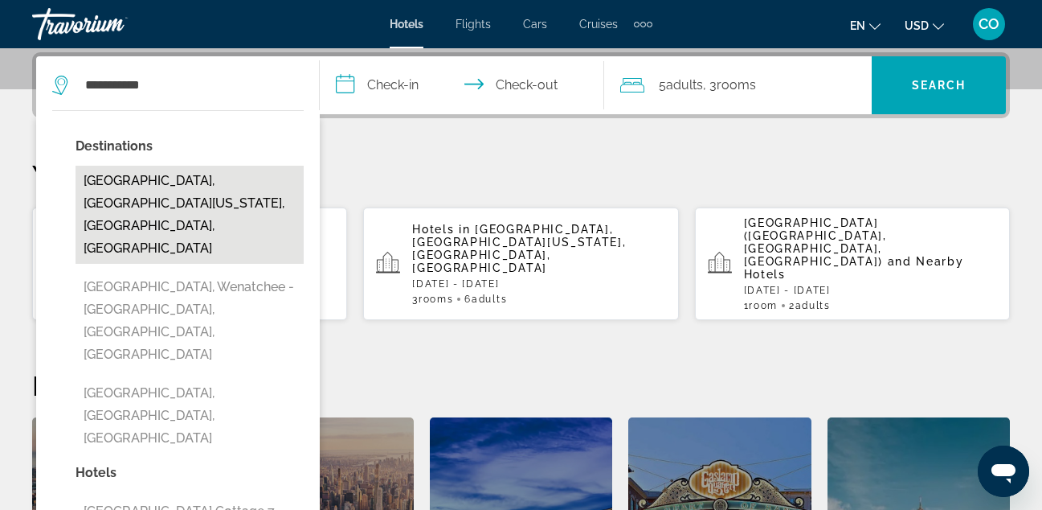
click at [233, 192] on button "[GEOGRAPHIC_DATA], [GEOGRAPHIC_DATA][US_STATE], [GEOGRAPHIC_DATA], [GEOGRAPHIC_…" at bounding box center [190, 215] width 228 height 98
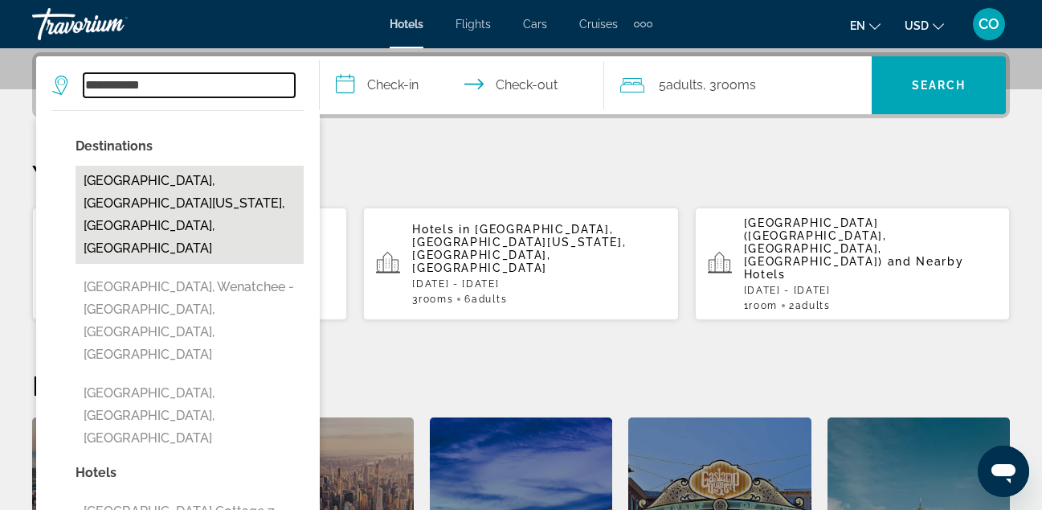
type input "**********"
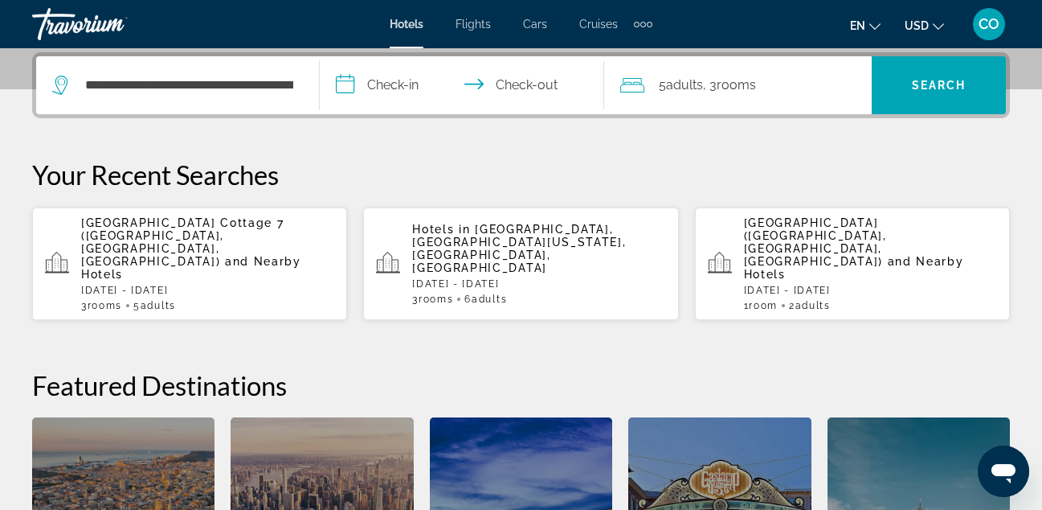
click at [399, 92] on input "**********" at bounding box center [465, 87] width 290 height 63
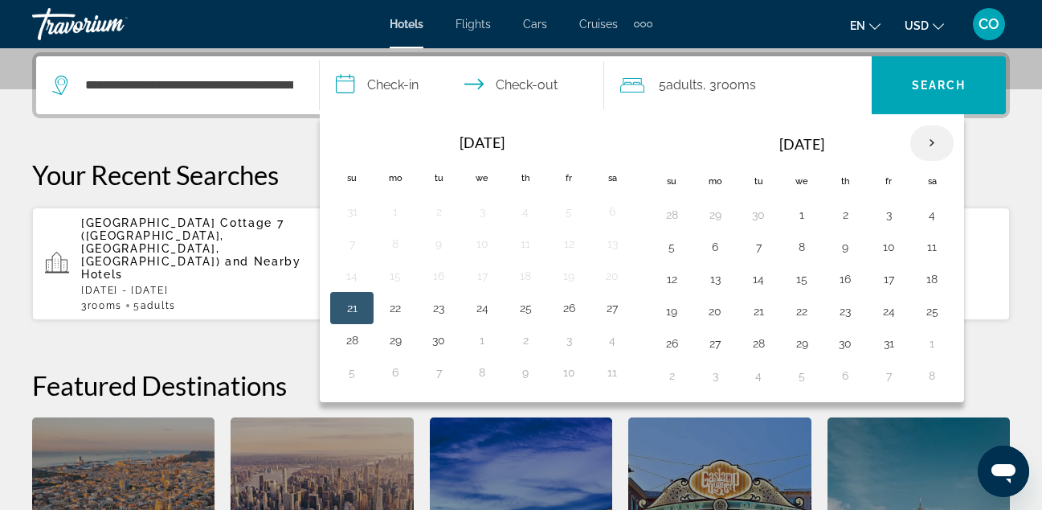
click at [924, 152] on th "Next month" at bounding box center [932, 142] width 43 height 35
click at [432, 310] on button "23" at bounding box center [439, 311] width 26 height 23
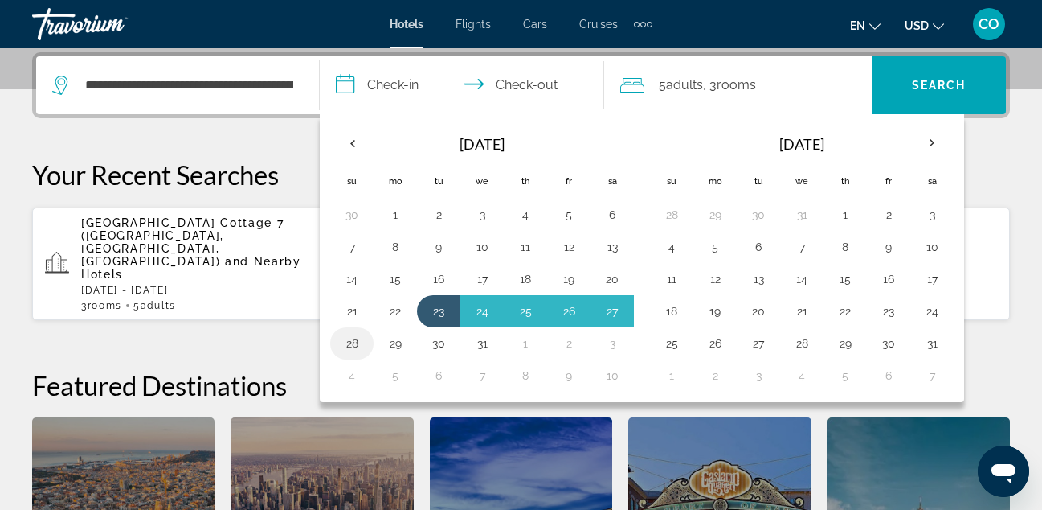
click at [350, 348] on button "28" at bounding box center [352, 343] width 26 height 23
type input "**********"
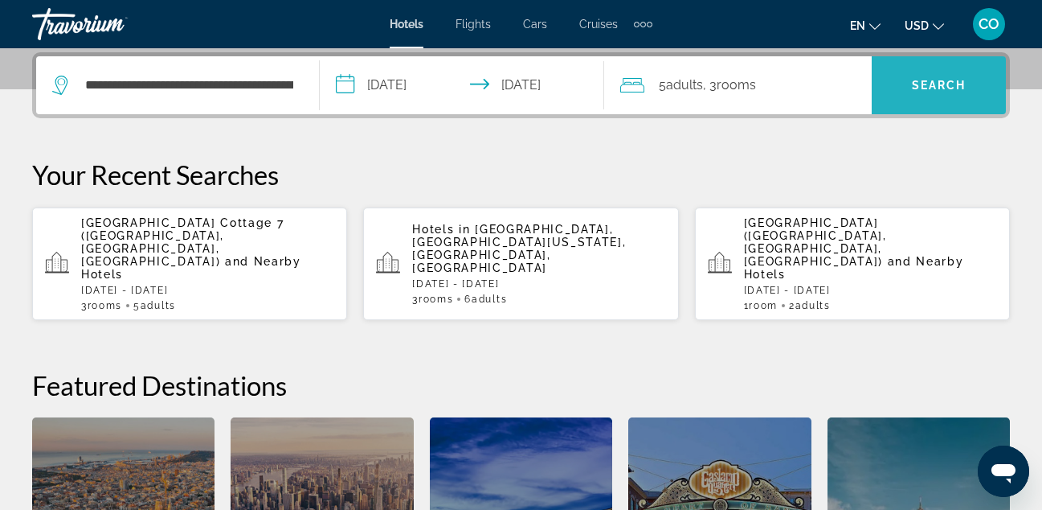
click at [944, 63] on span "Search widget" at bounding box center [939, 85] width 134 height 58
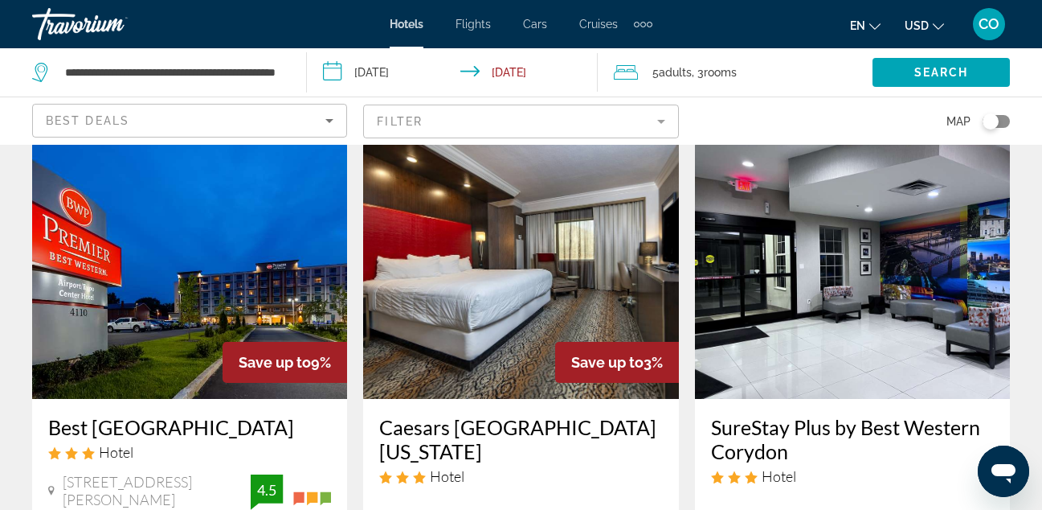
scroll to position [59, 0]
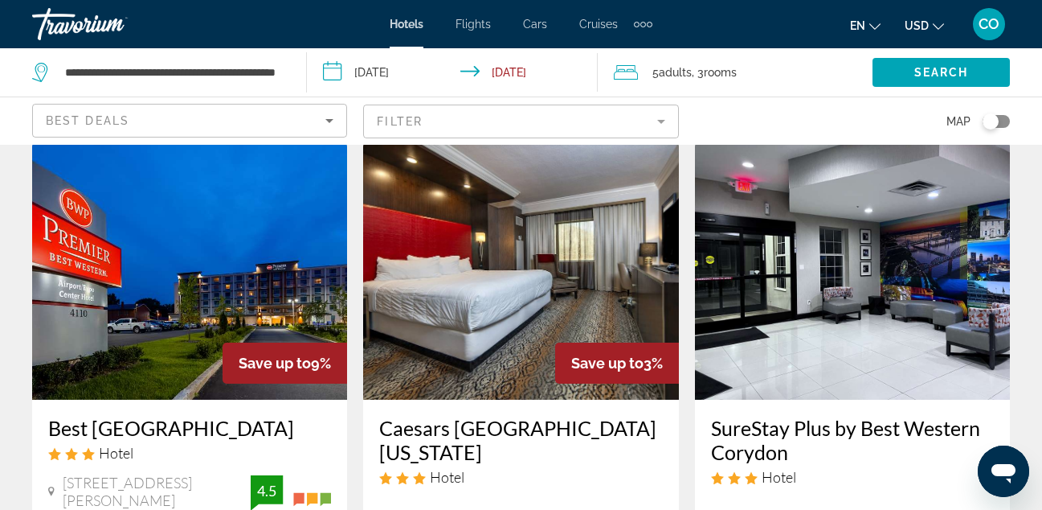
click at [293, 207] on img "Main content" at bounding box center [189, 270] width 315 height 257
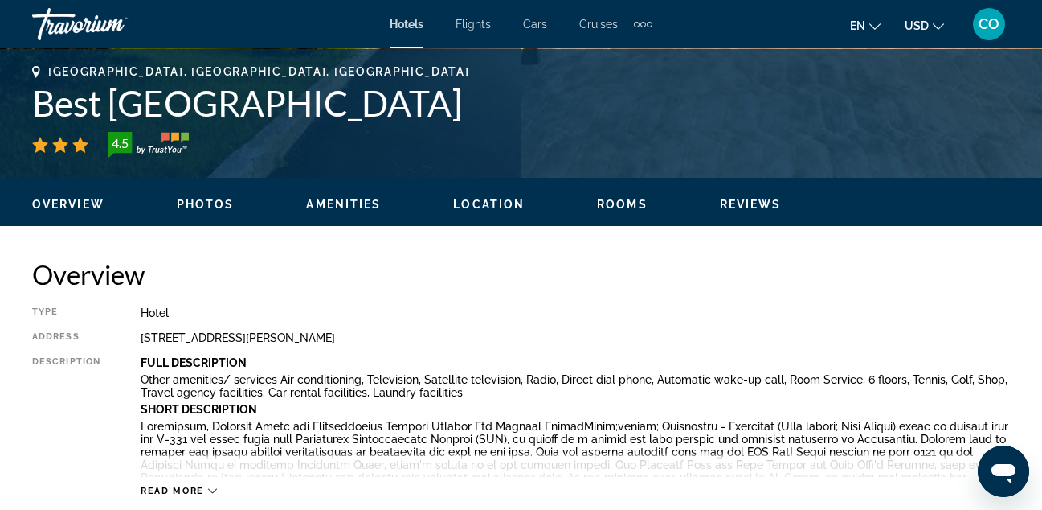
scroll to position [637, 0]
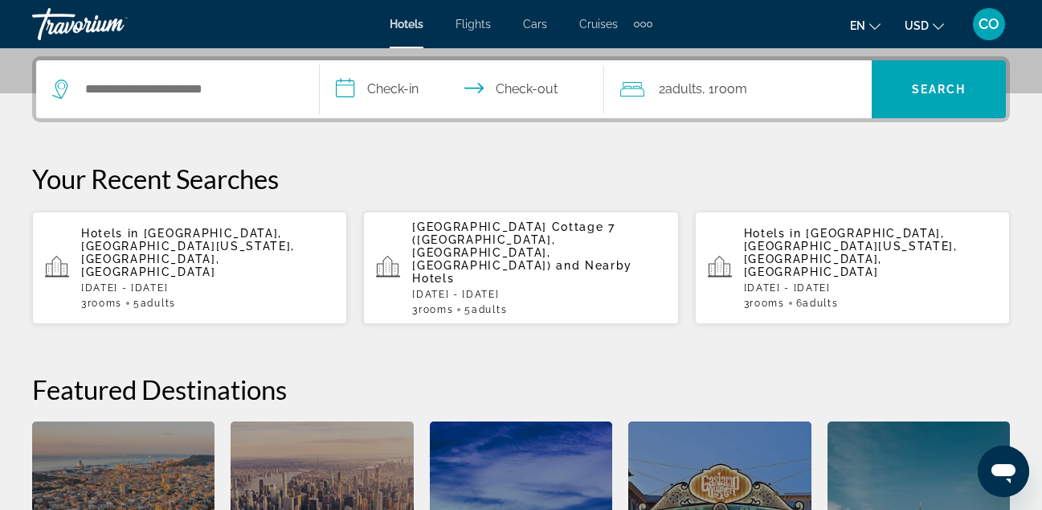
scroll to position [388, 0]
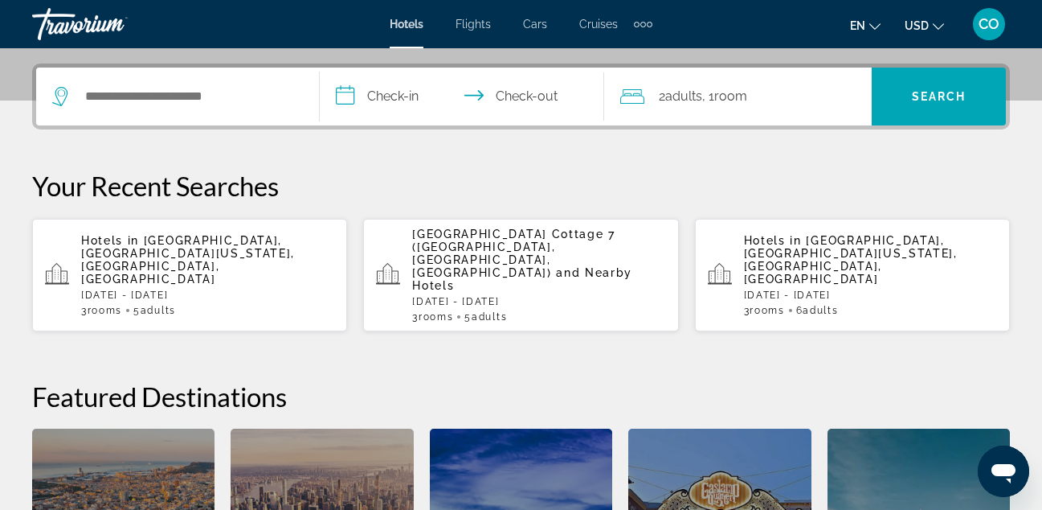
scroll to position [383, 0]
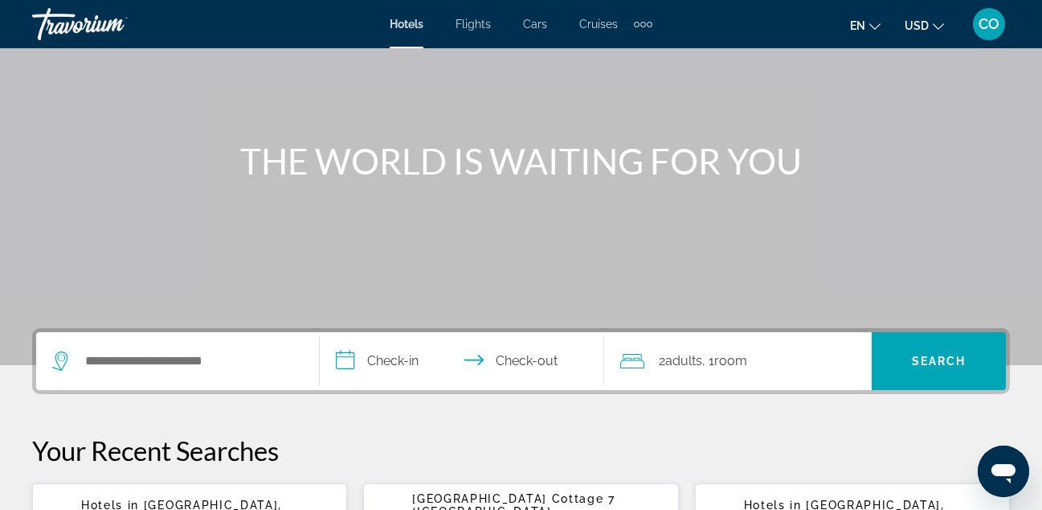
scroll to position [117, 0]
